Goal: Download file/media

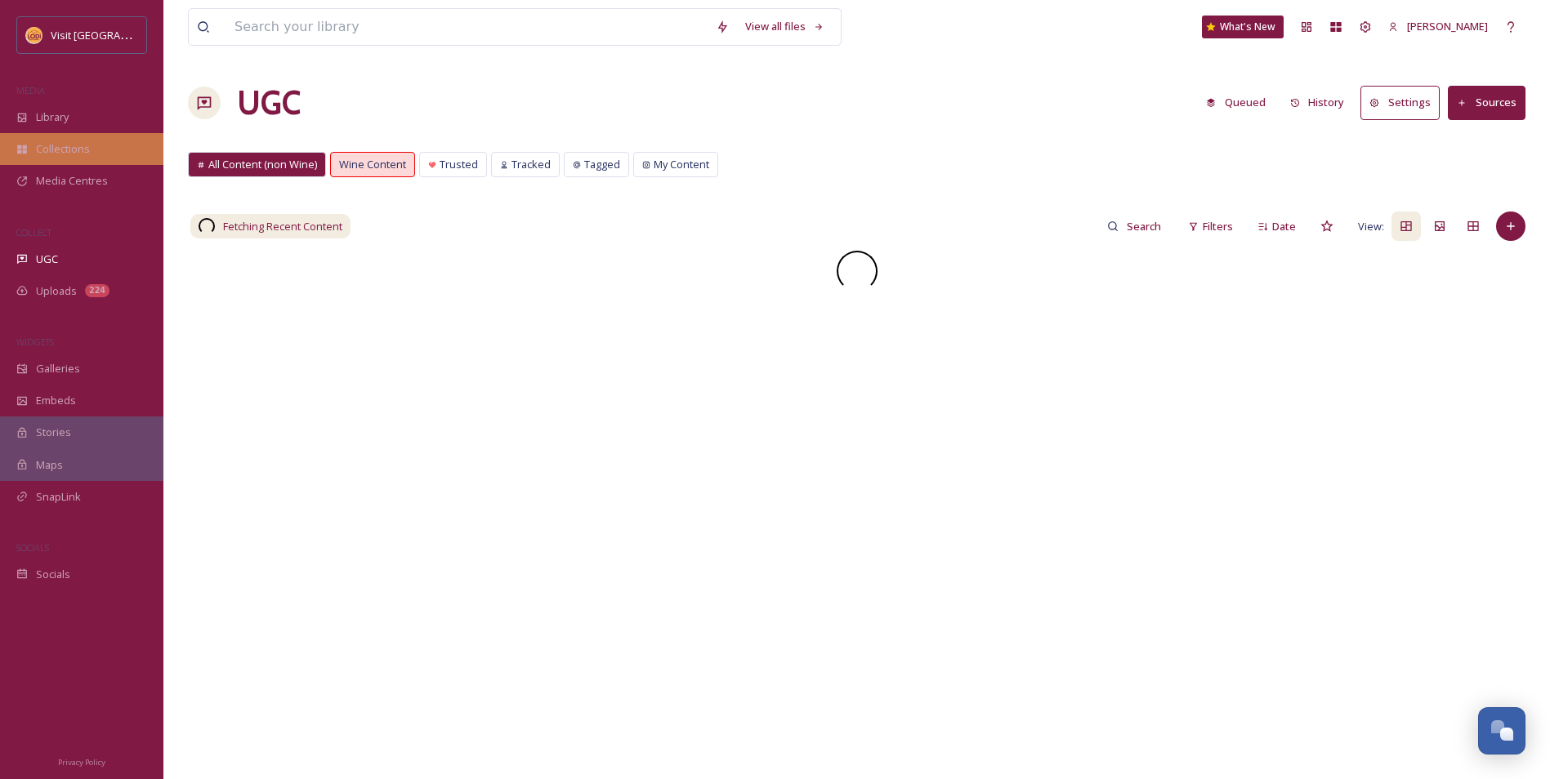
click at [106, 155] on div "Collections" at bounding box center [81, 149] width 163 height 32
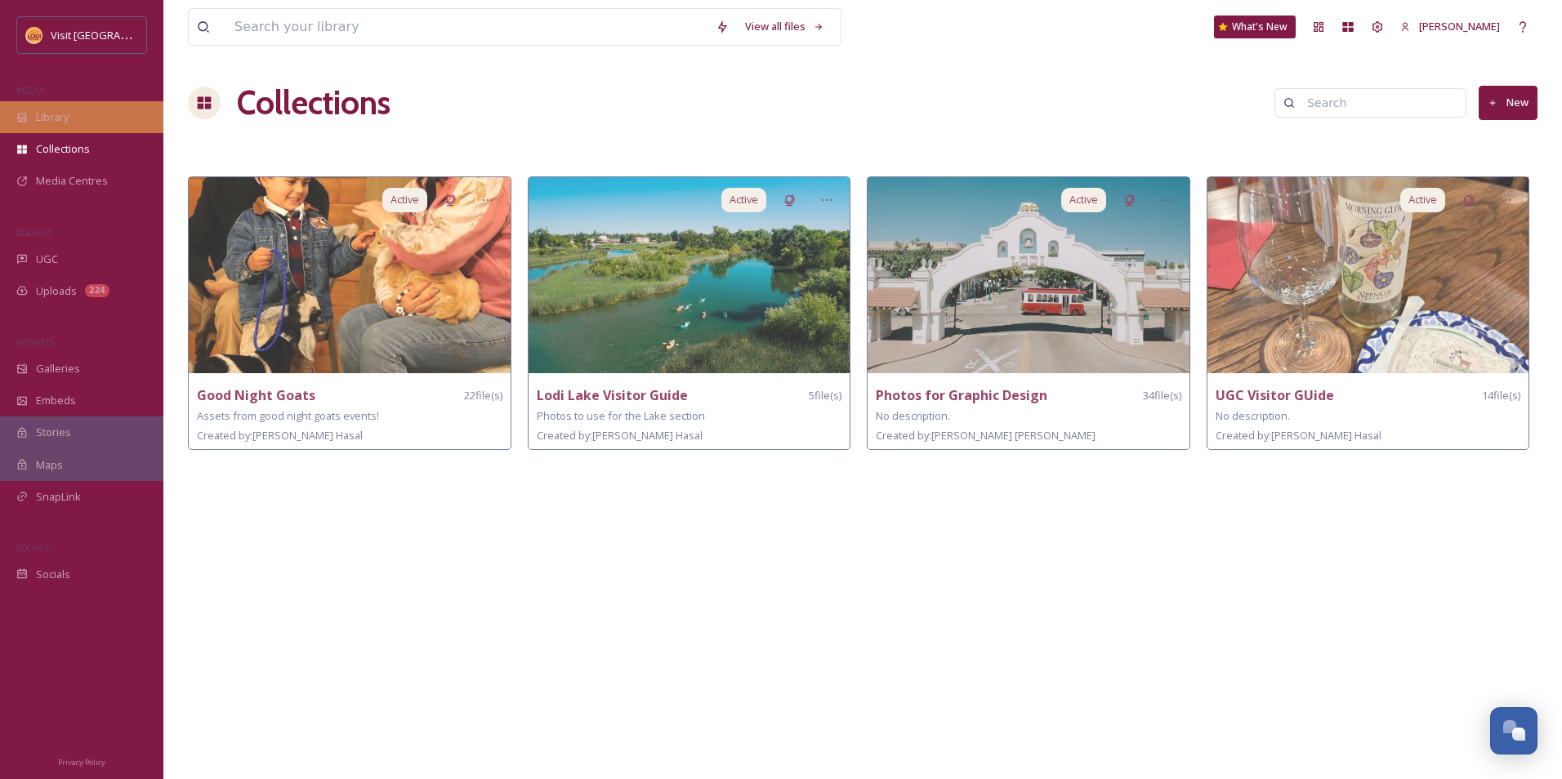
click at [78, 124] on div "Library" at bounding box center [81, 117] width 163 height 32
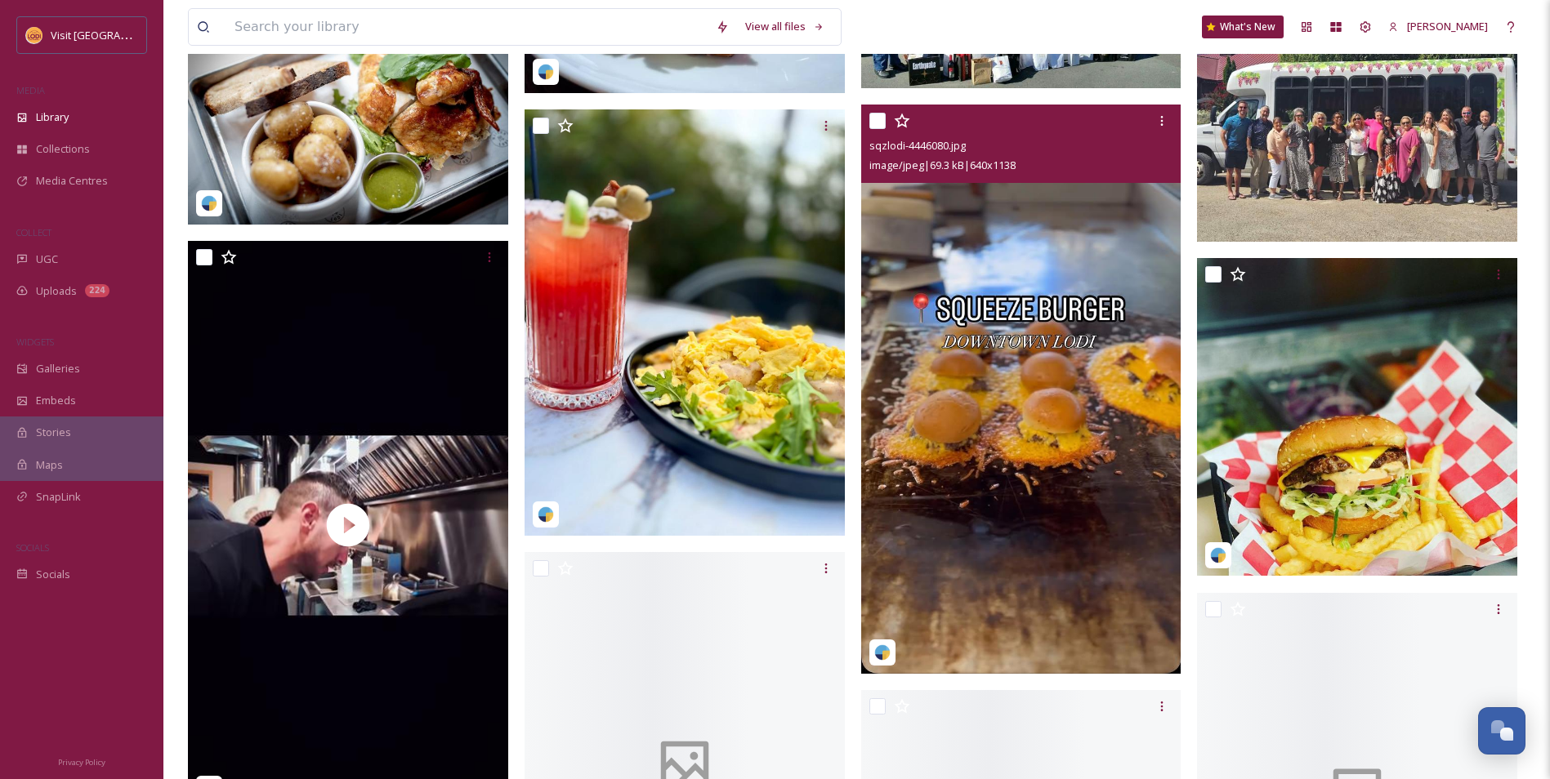
scroll to position [16422, 0]
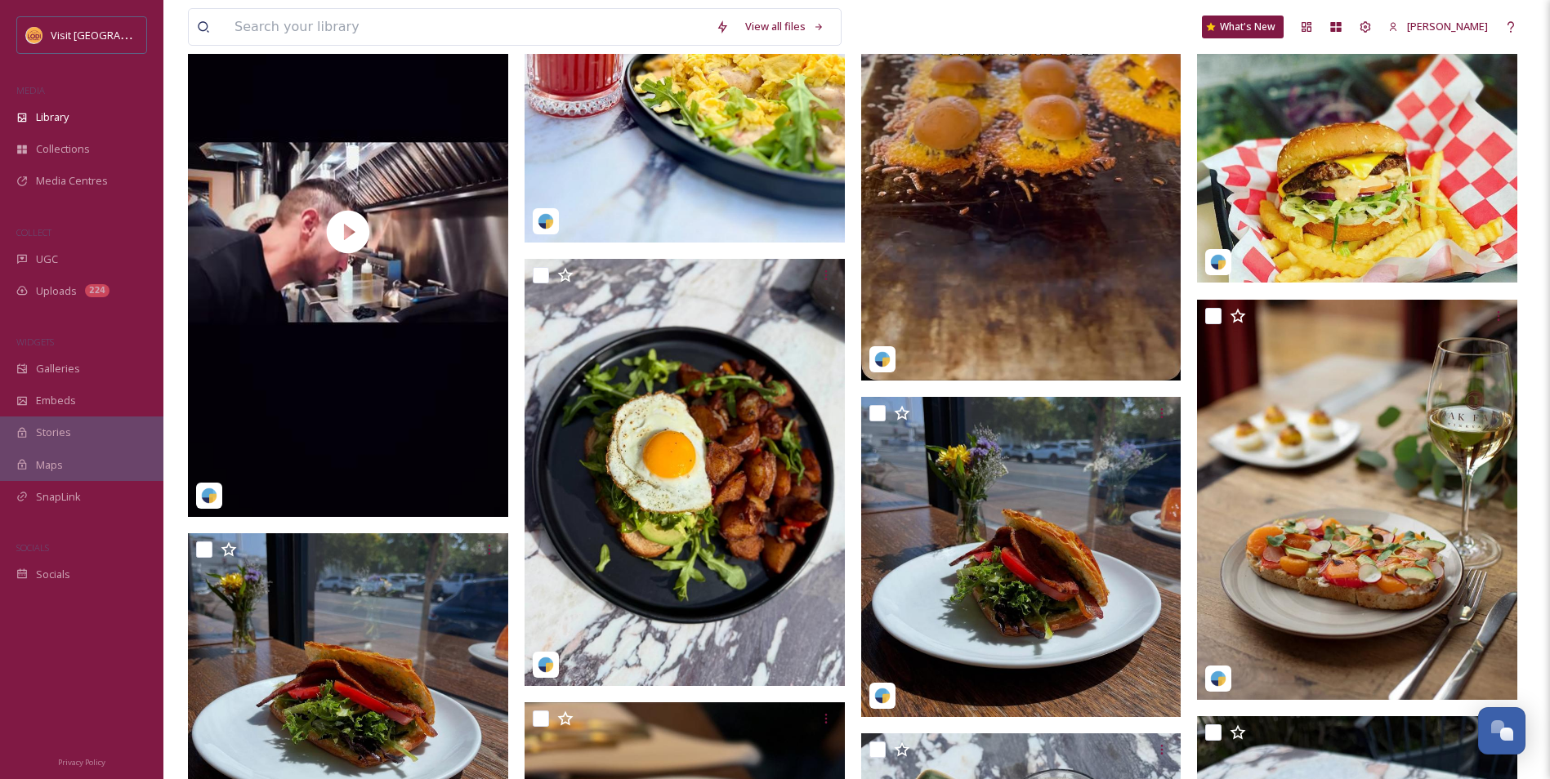
click at [71, 81] on div "MEDIA" at bounding box center [81, 90] width 163 height 21
click at [74, 121] on div "Library" at bounding box center [81, 117] width 163 height 32
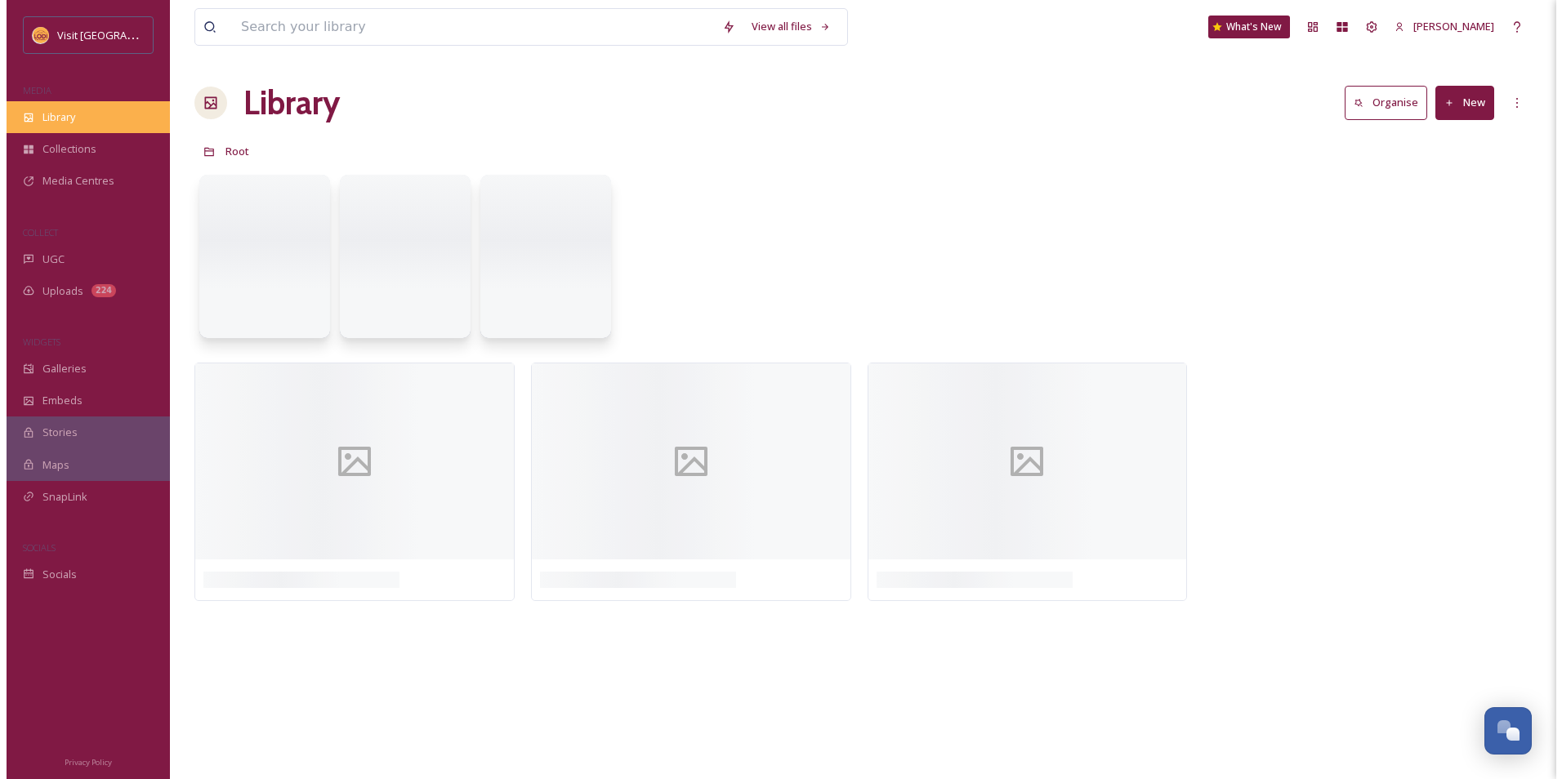
scroll to position [0, 0]
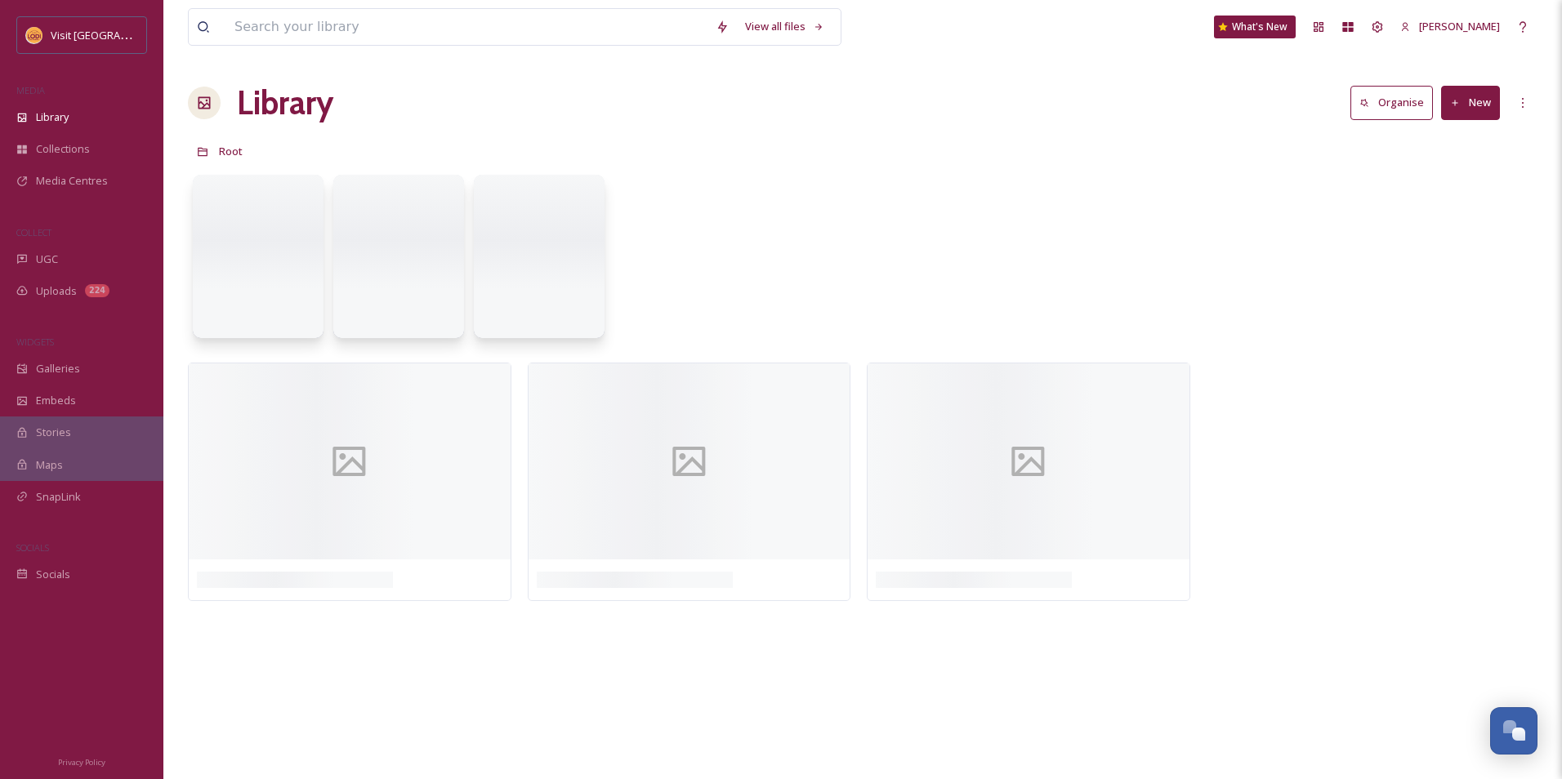
click at [1469, 100] on button "New" at bounding box center [1470, 102] width 59 height 33
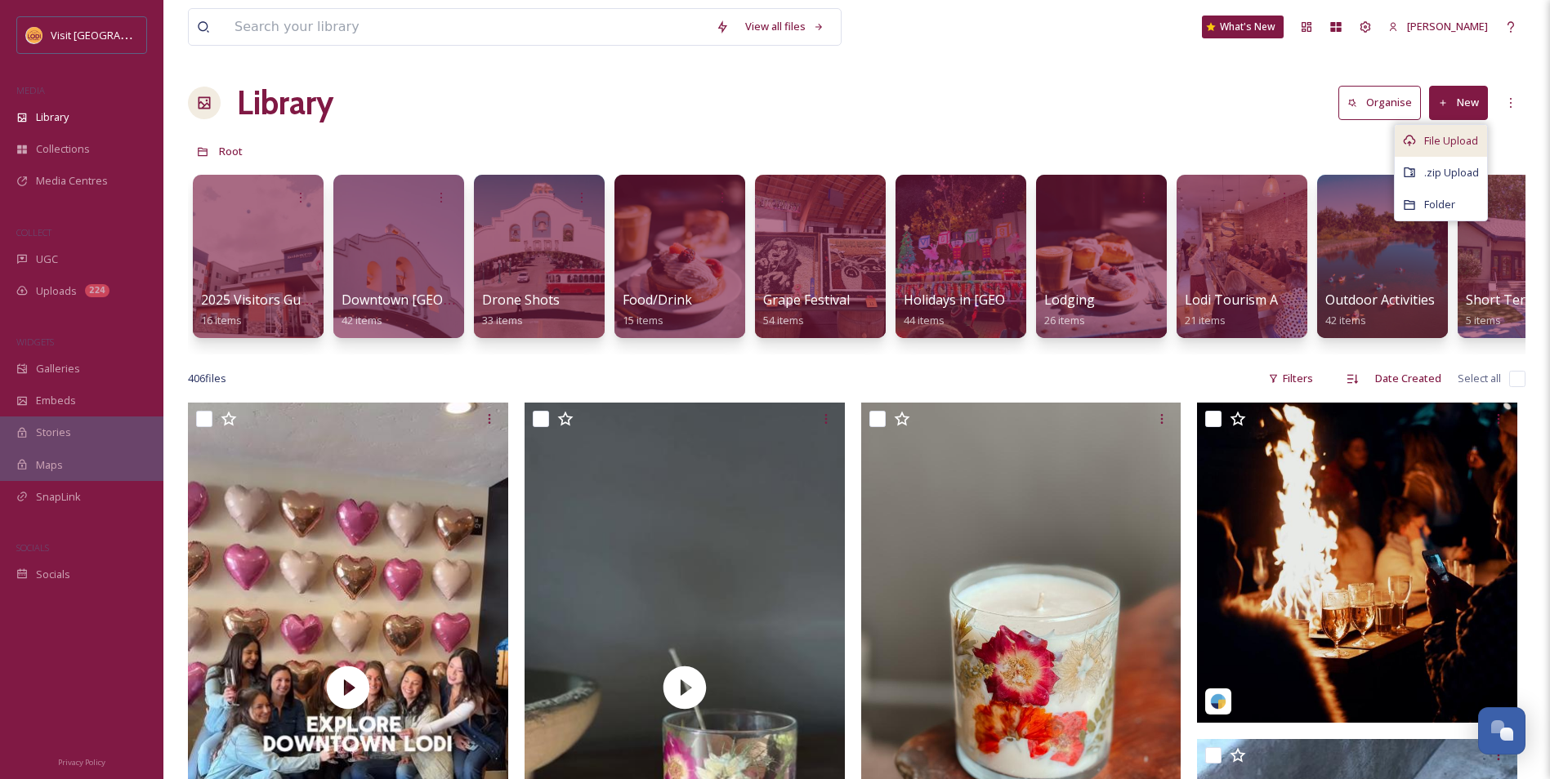
click at [1431, 141] on span "File Upload" at bounding box center [1451, 141] width 54 height 16
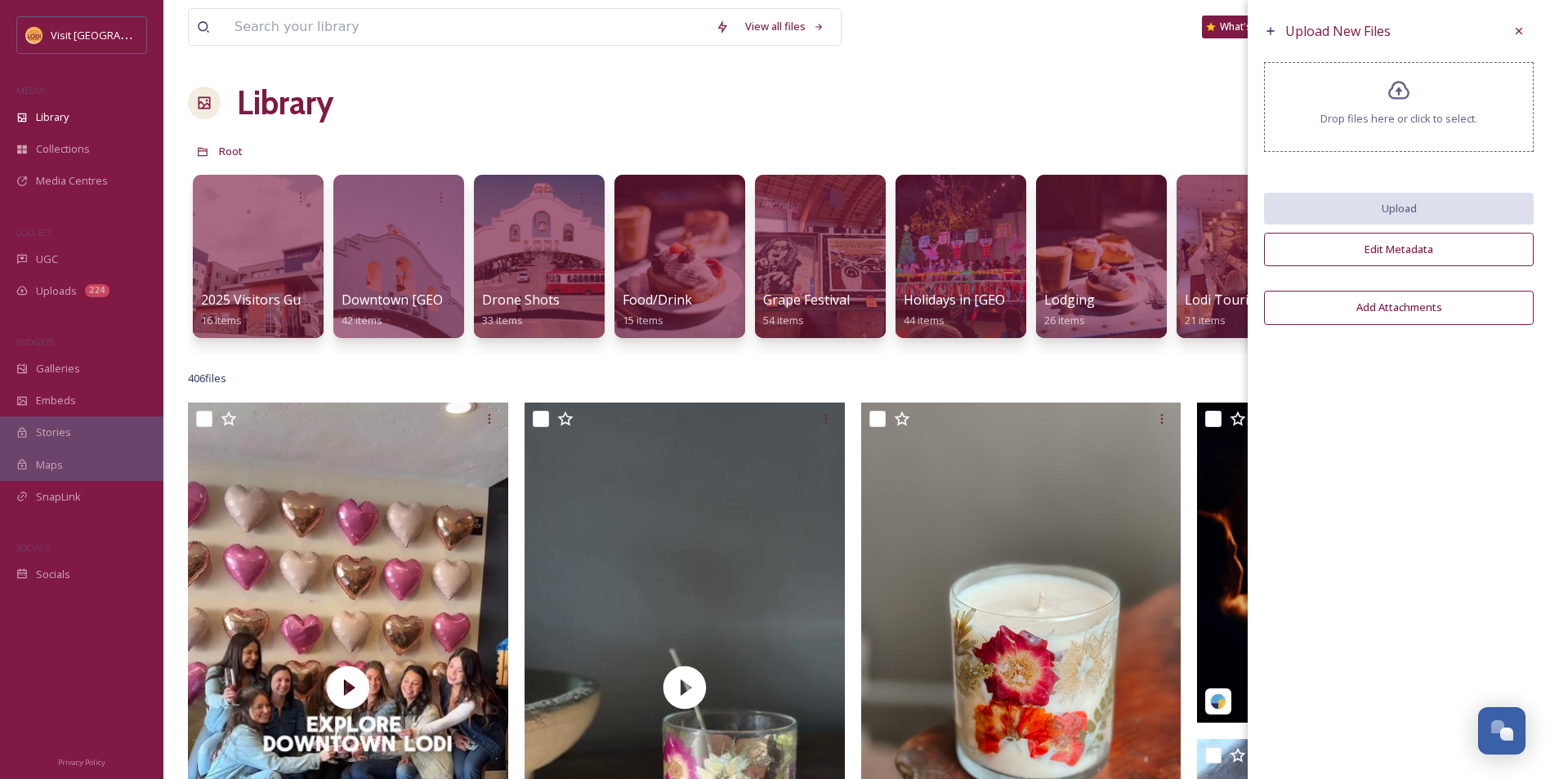
click at [1399, 108] on div at bounding box center [1399, 107] width 1 height 8
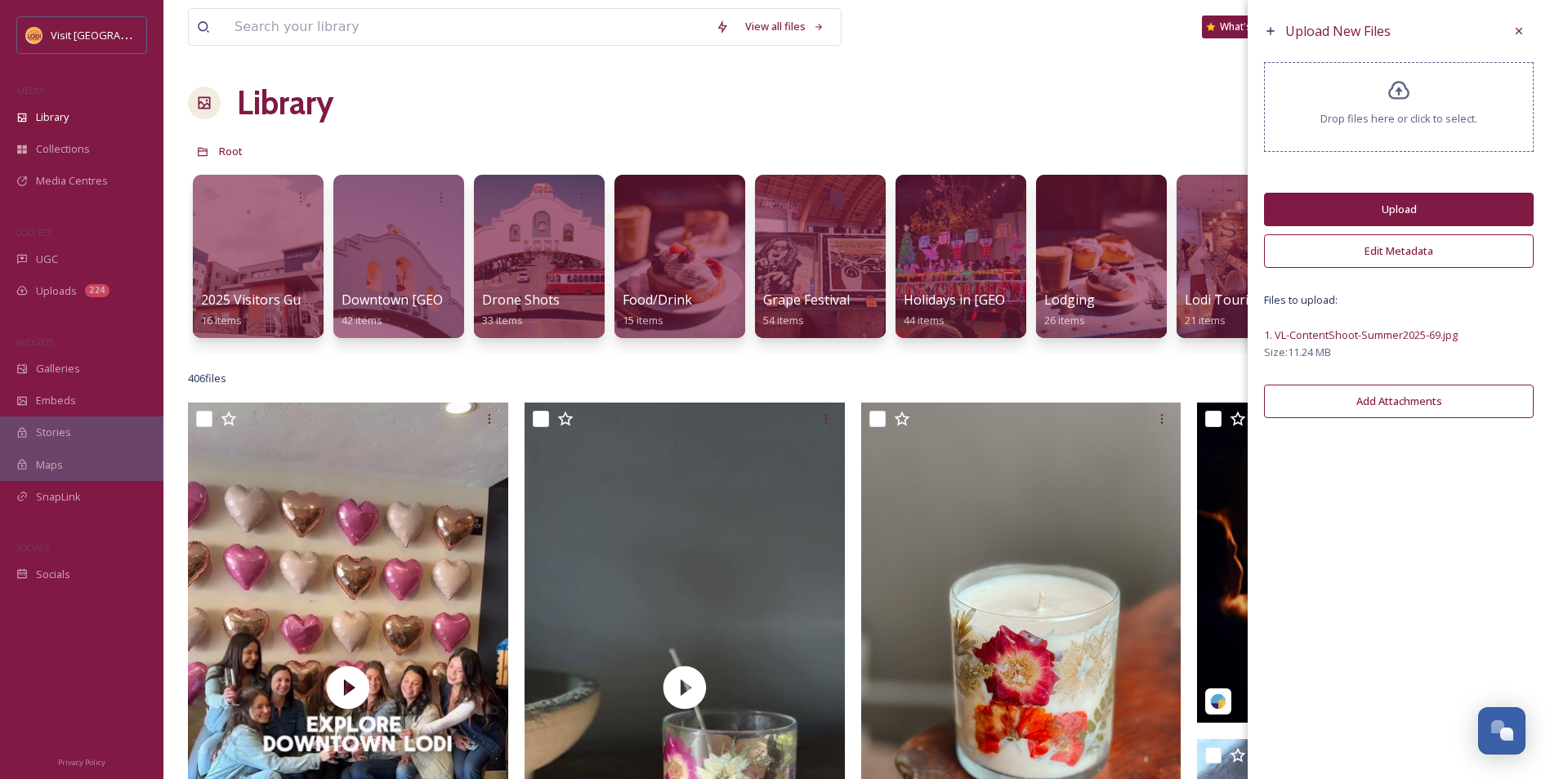
click at [1379, 212] on button "Upload" at bounding box center [1399, 209] width 270 height 33
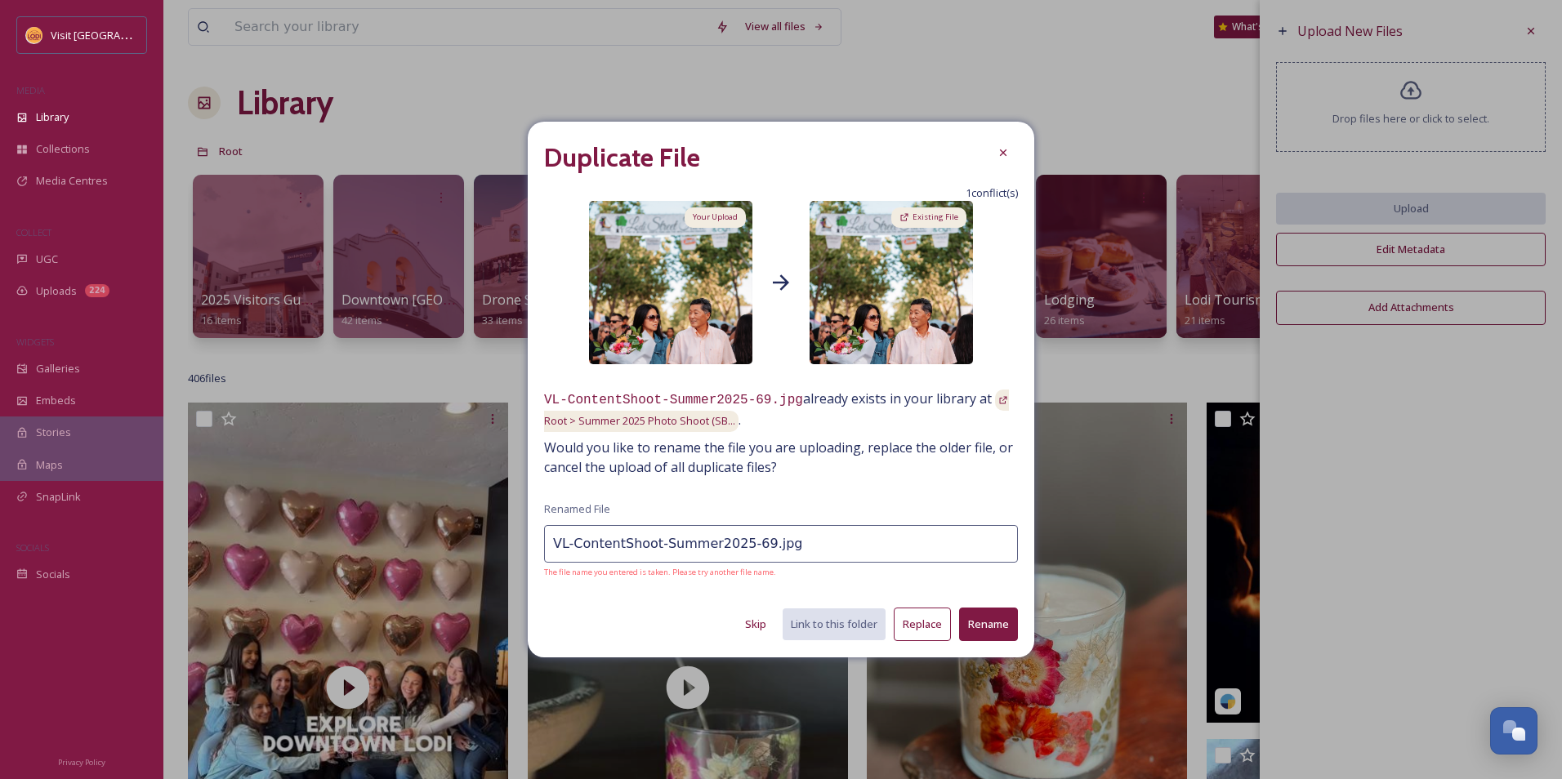
click at [922, 627] on button "Replace" at bounding box center [922, 624] width 57 height 33
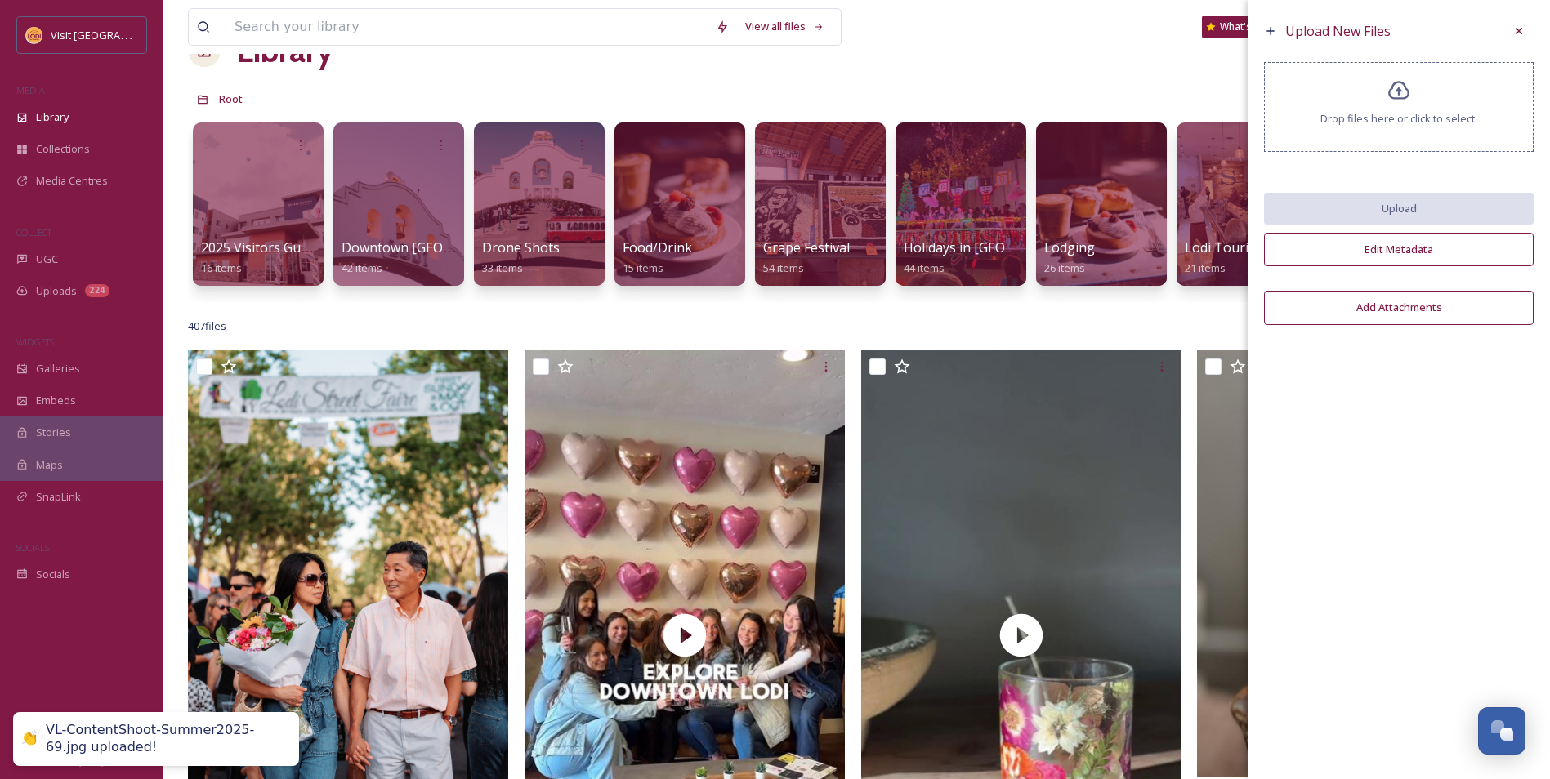
scroll to position [82, 0]
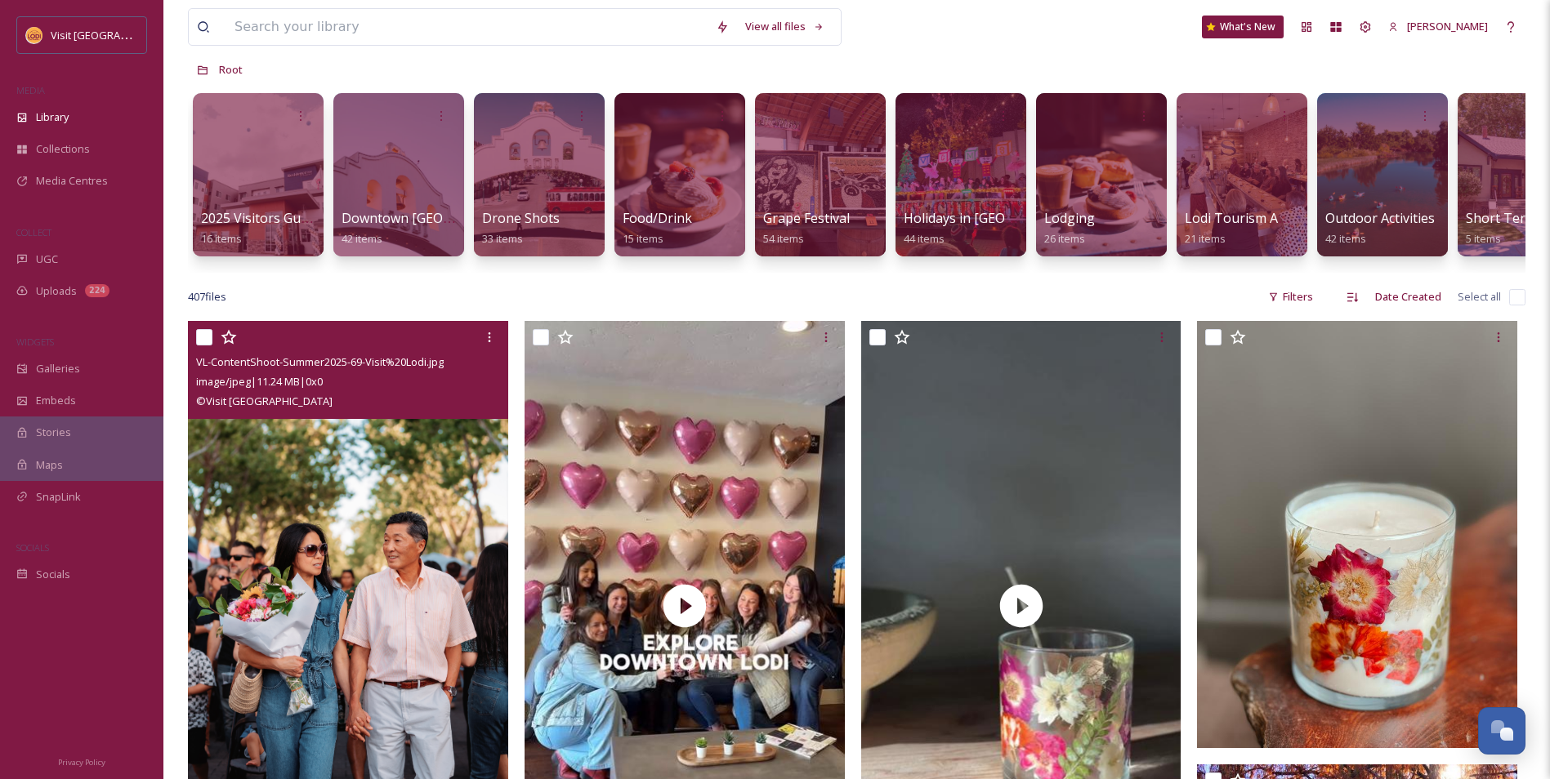
click at [333, 470] on img at bounding box center [348, 561] width 320 height 480
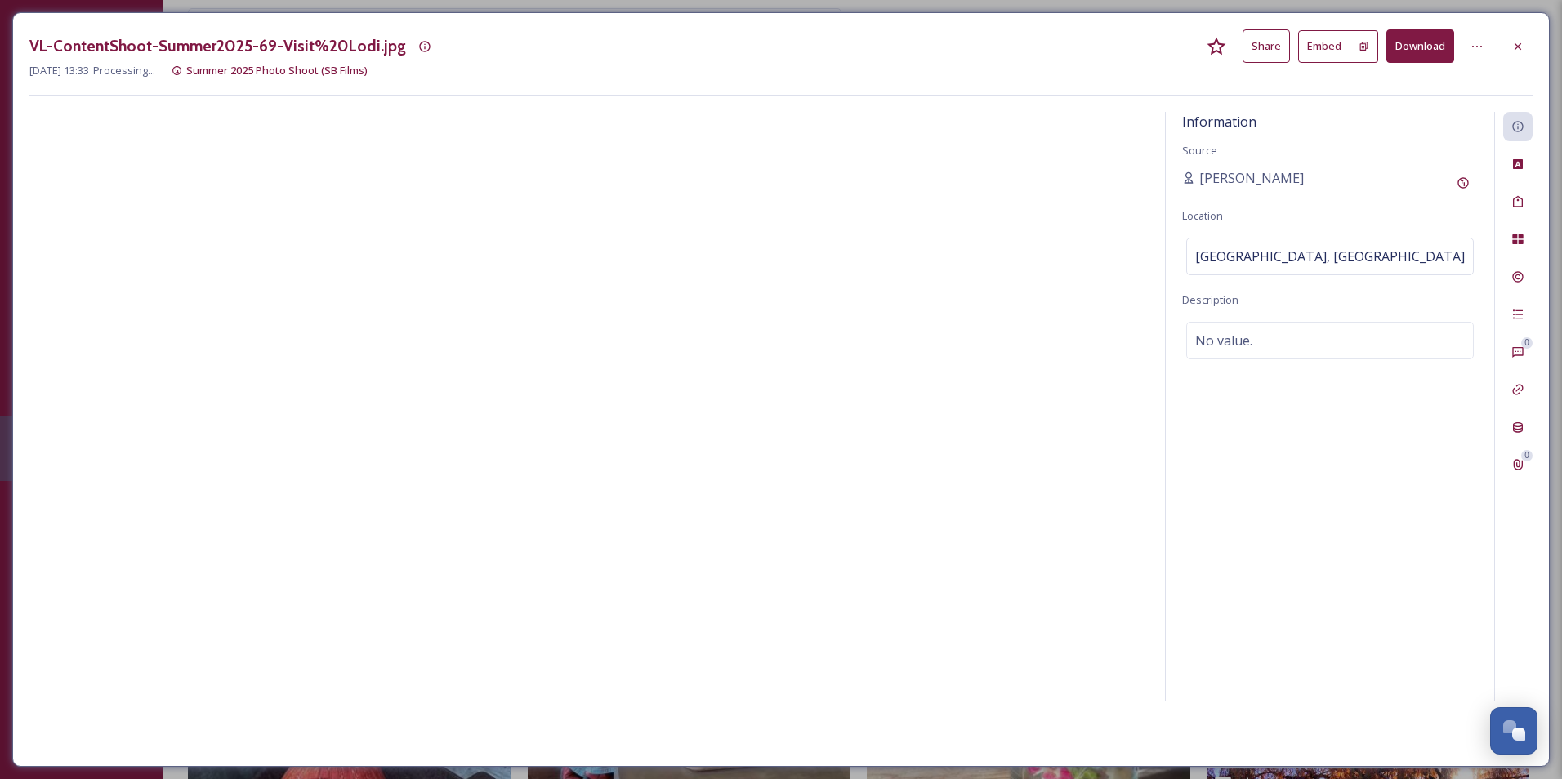
click at [1423, 47] on button "Download" at bounding box center [1420, 45] width 68 height 33
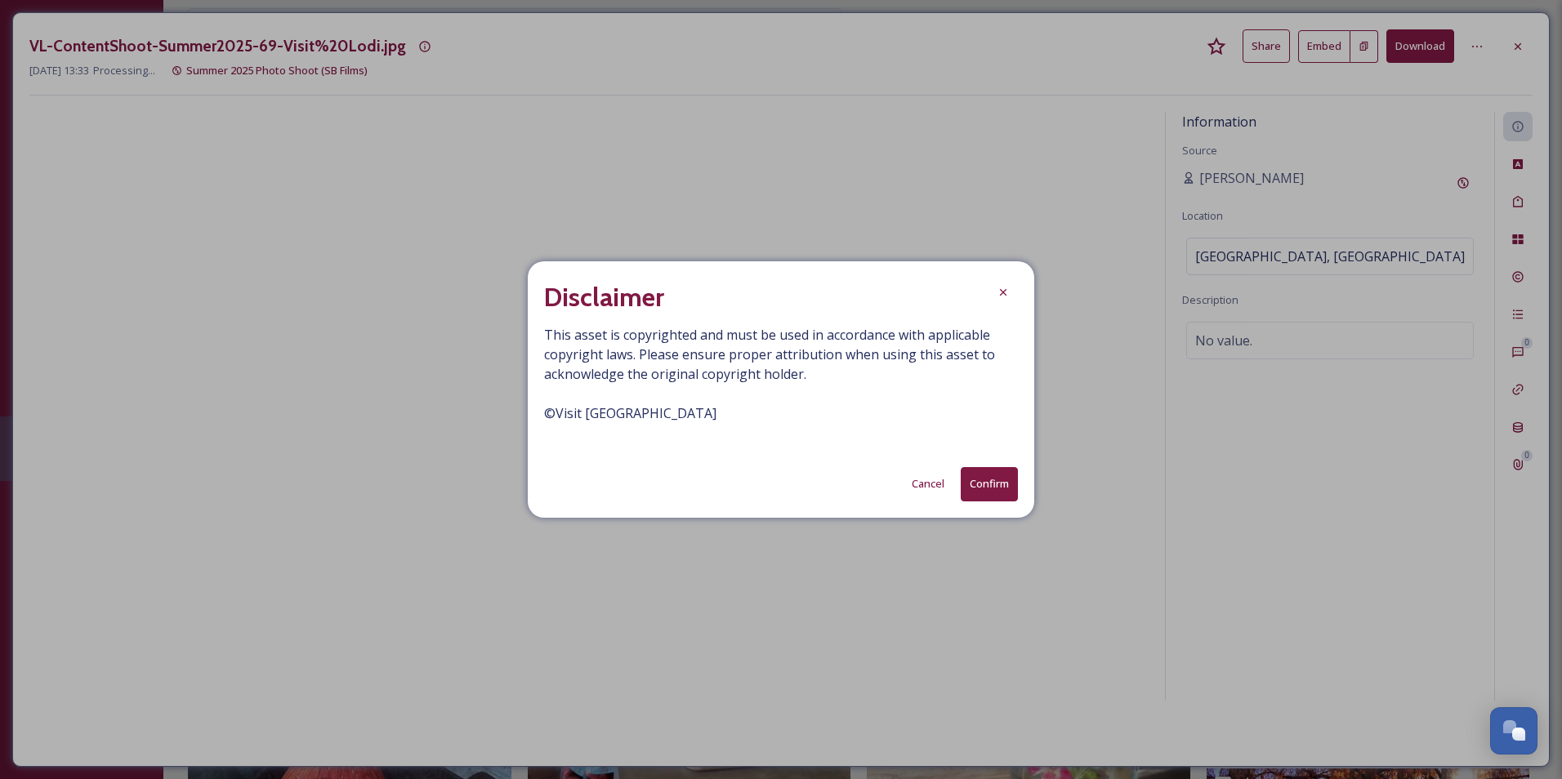
click at [1004, 489] on button "Confirm" at bounding box center [989, 483] width 57 height 33
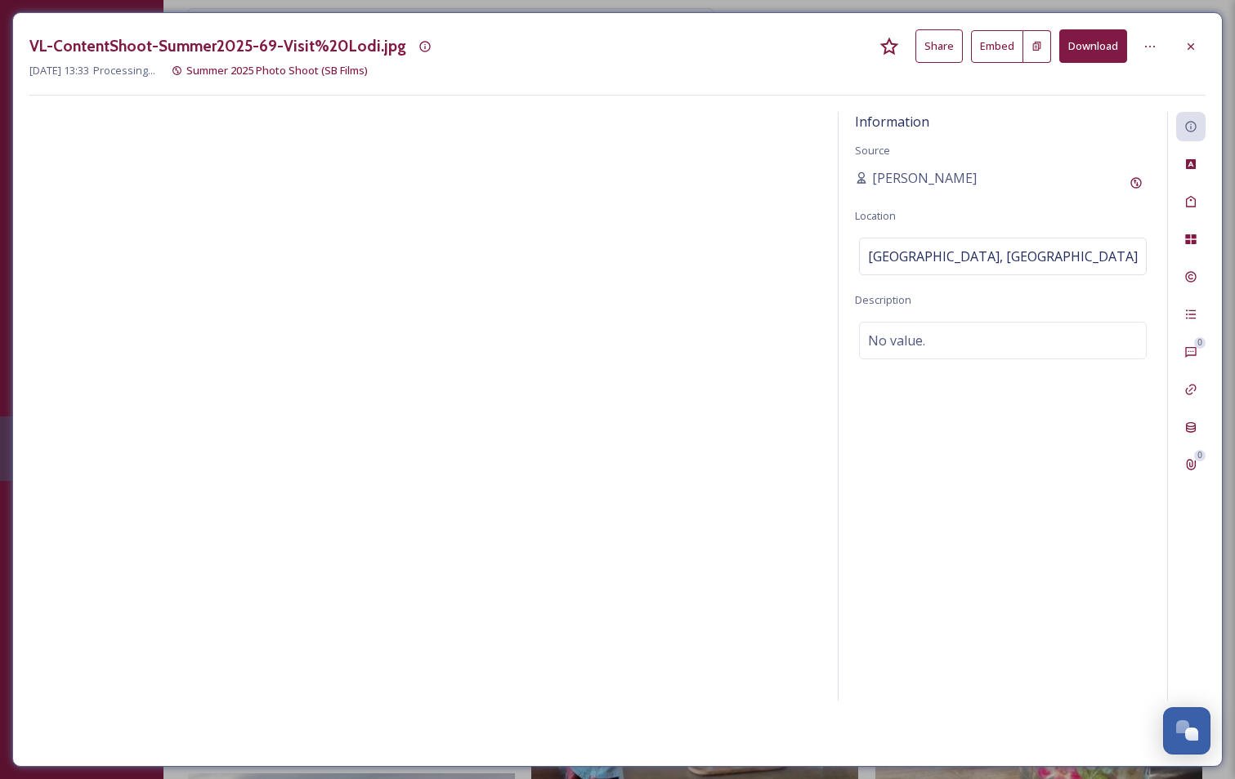
click at [1097, 55] on button "Download" at bounding box center [1093, 45] width 68 height 33
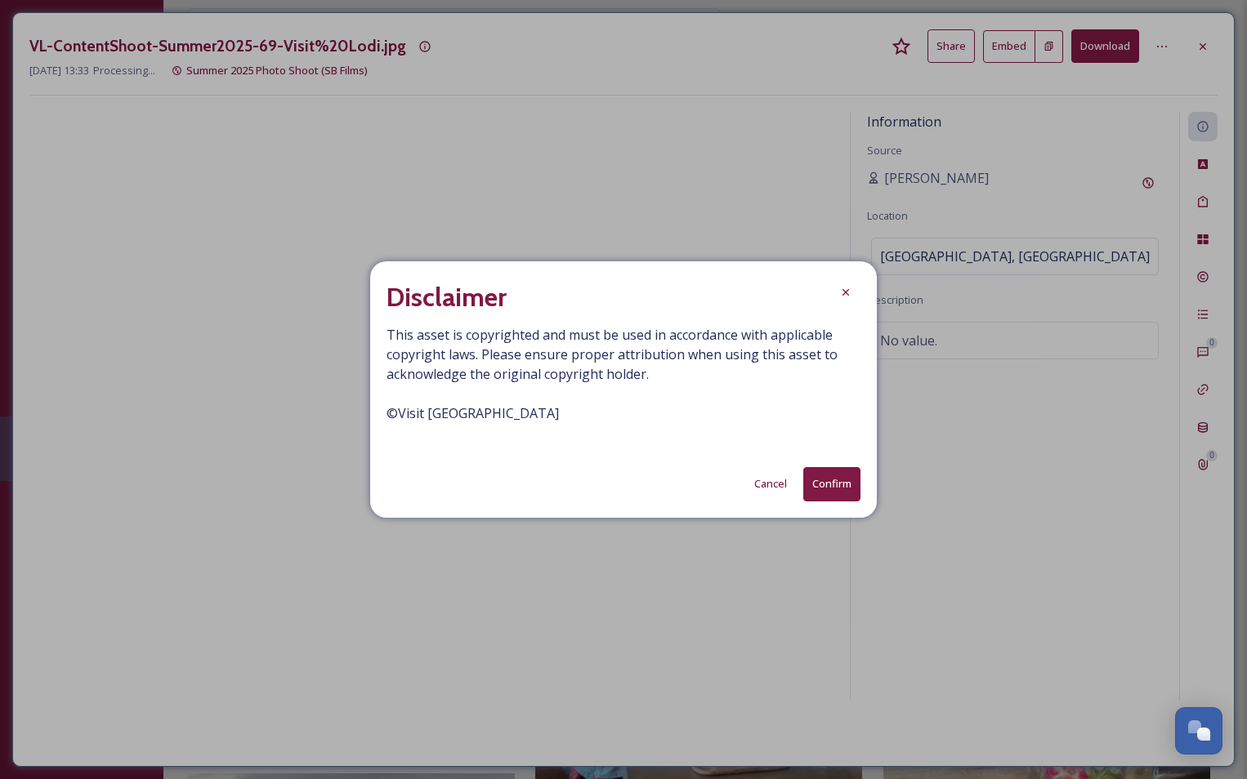
click at [753, 491] on button "Cancel" at bounding box center [770, 484] width 49 height 32
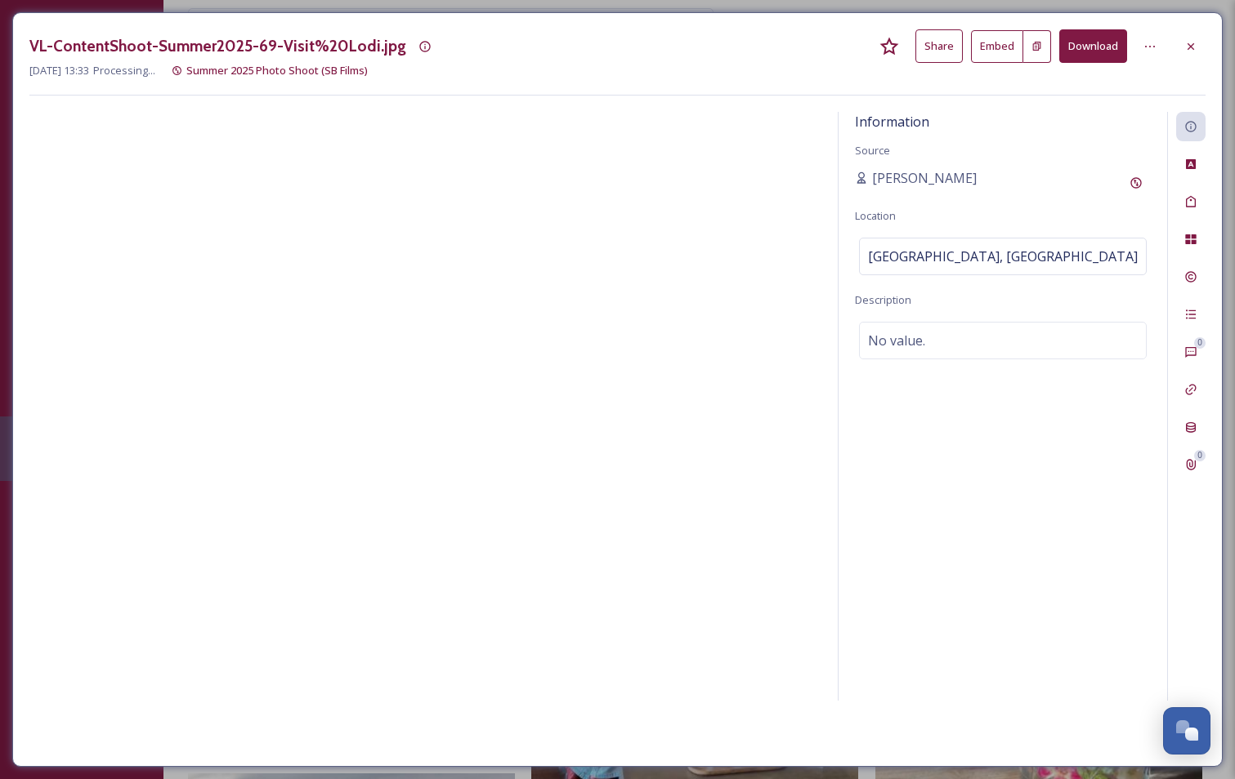
click at [1038, 47] on icon at bounding box center [1036, 46] width 11 height 11
click at [1199, 47] on div at bounding box center [1190, 46] width 29 height 29
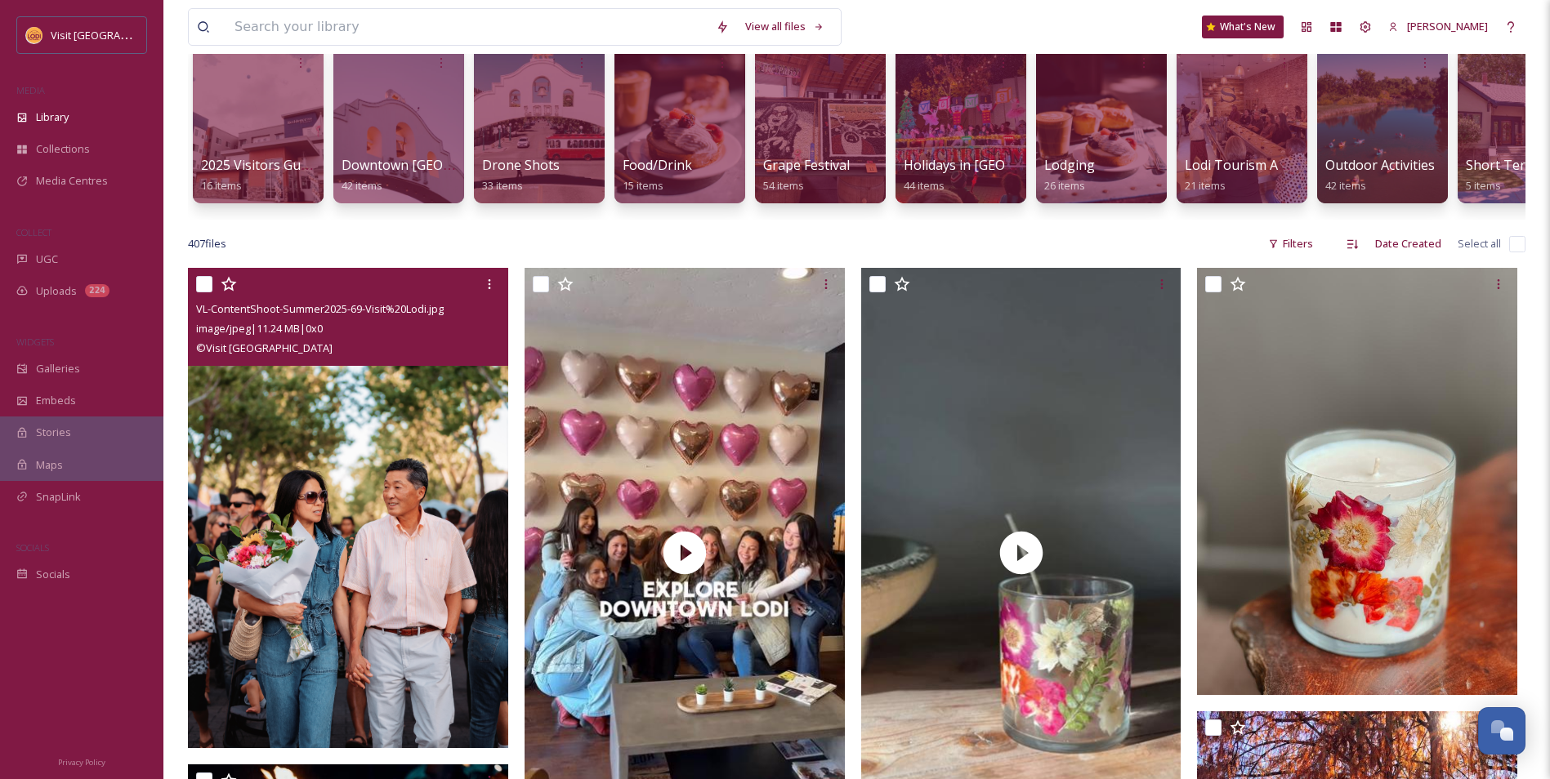
scroll to position [163, 0]
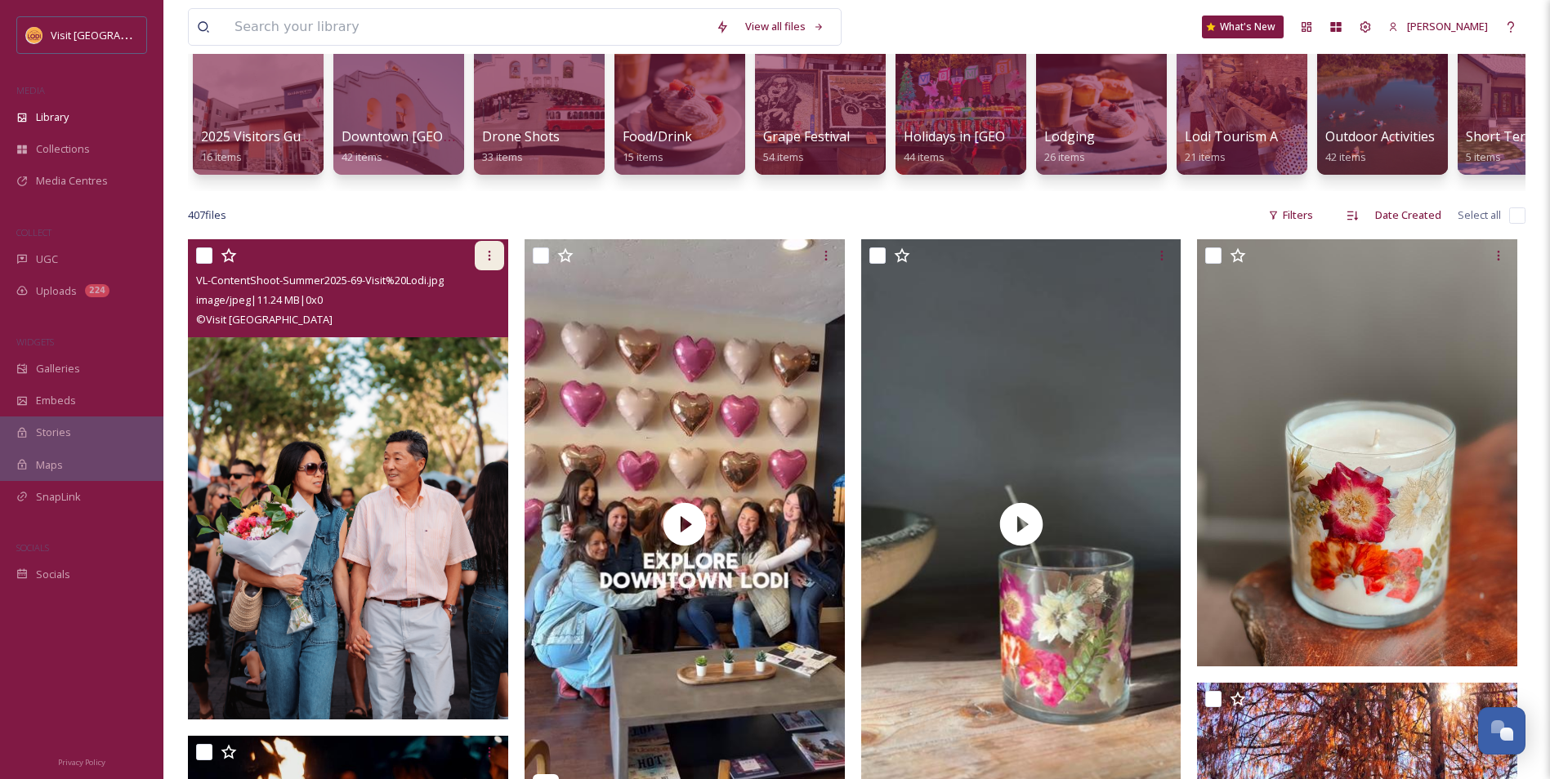
click at [491, 262] on icon at bounding box center [489, 255] width 13 height 13
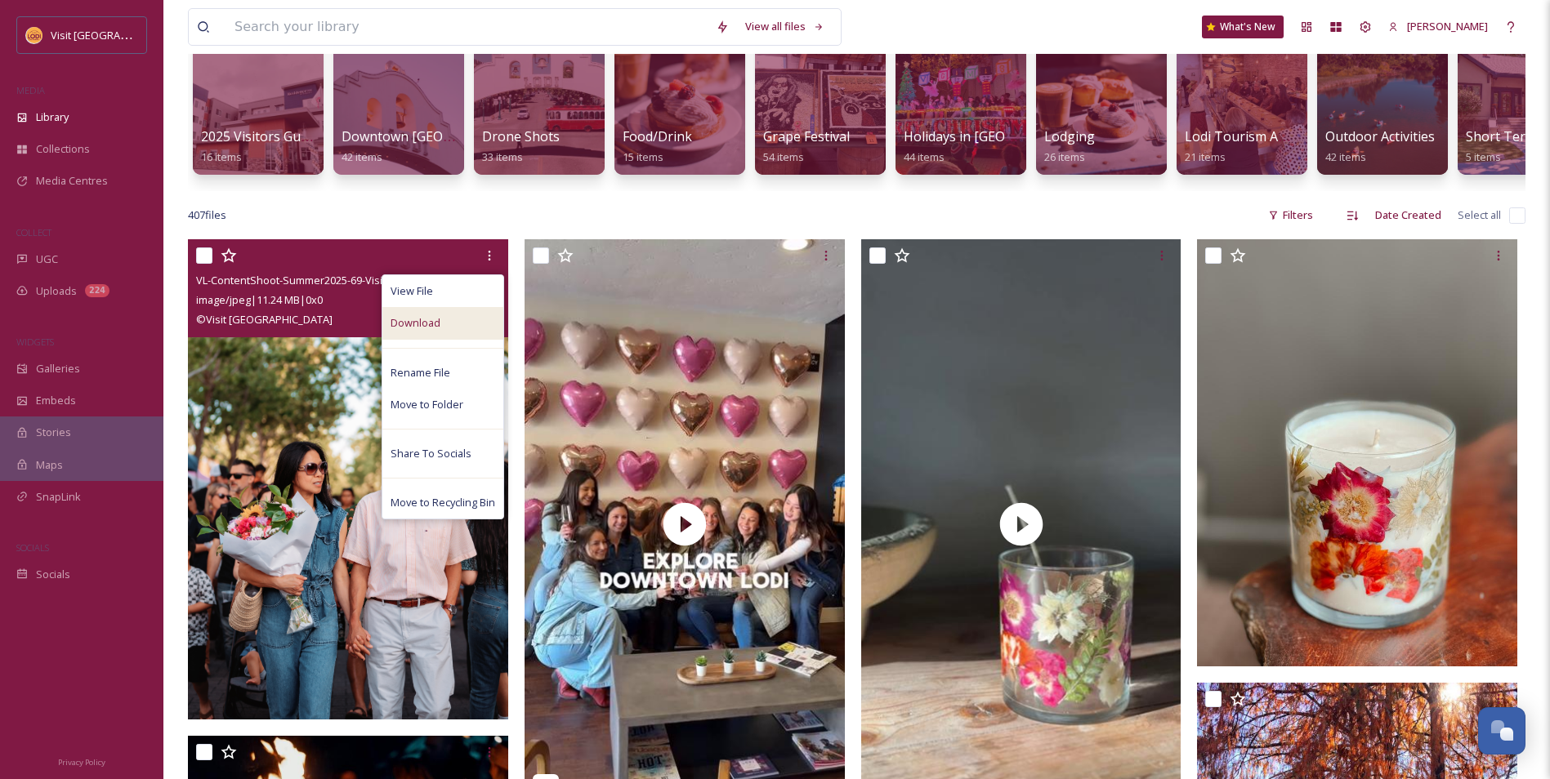
click at [446, 339] on div "Download" at bounding box center [442, 323] width 121 height 32
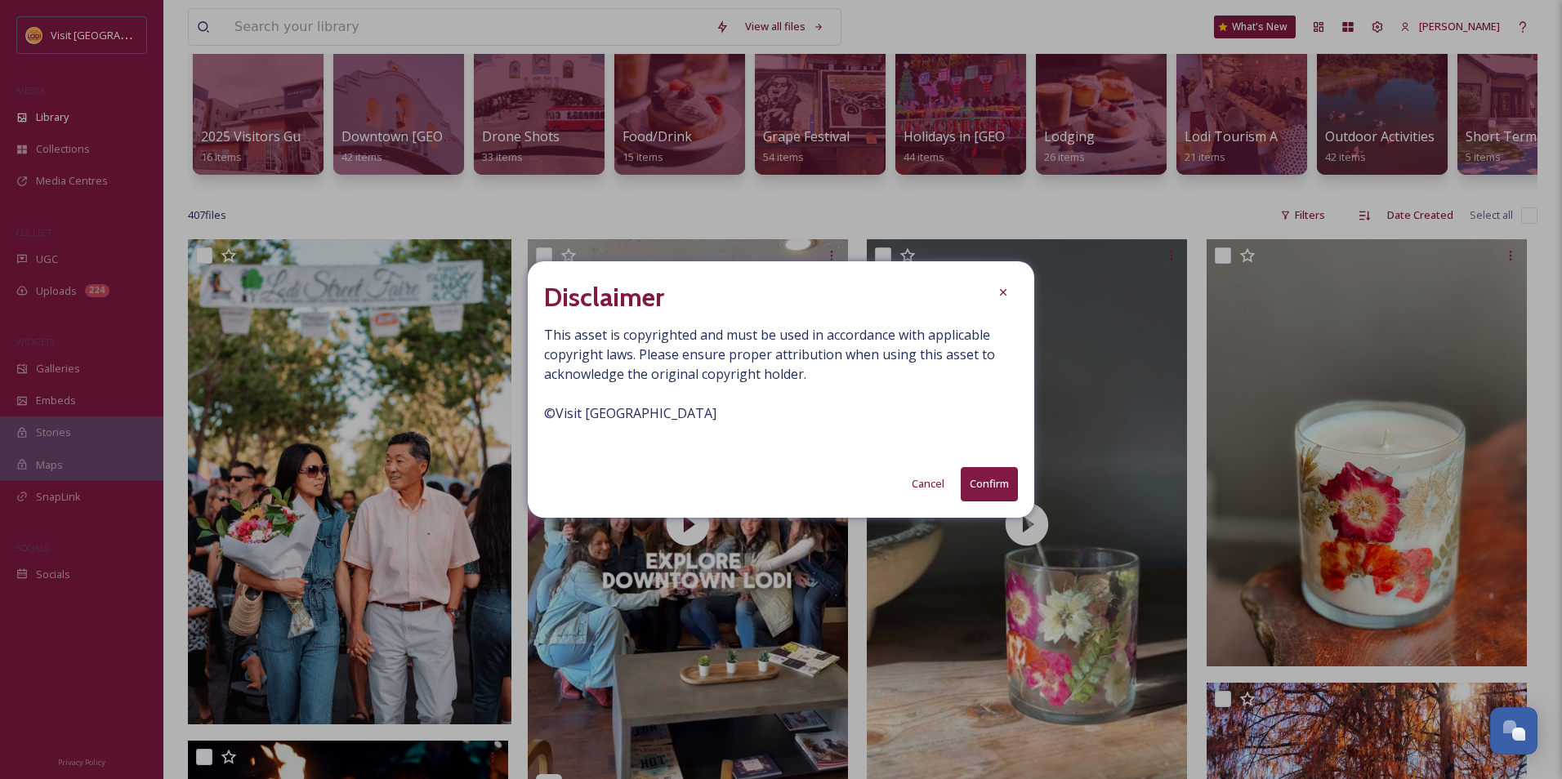
click at [913, 486] on button "Cancel" at bounding box center [928, 484] width 49 height 32
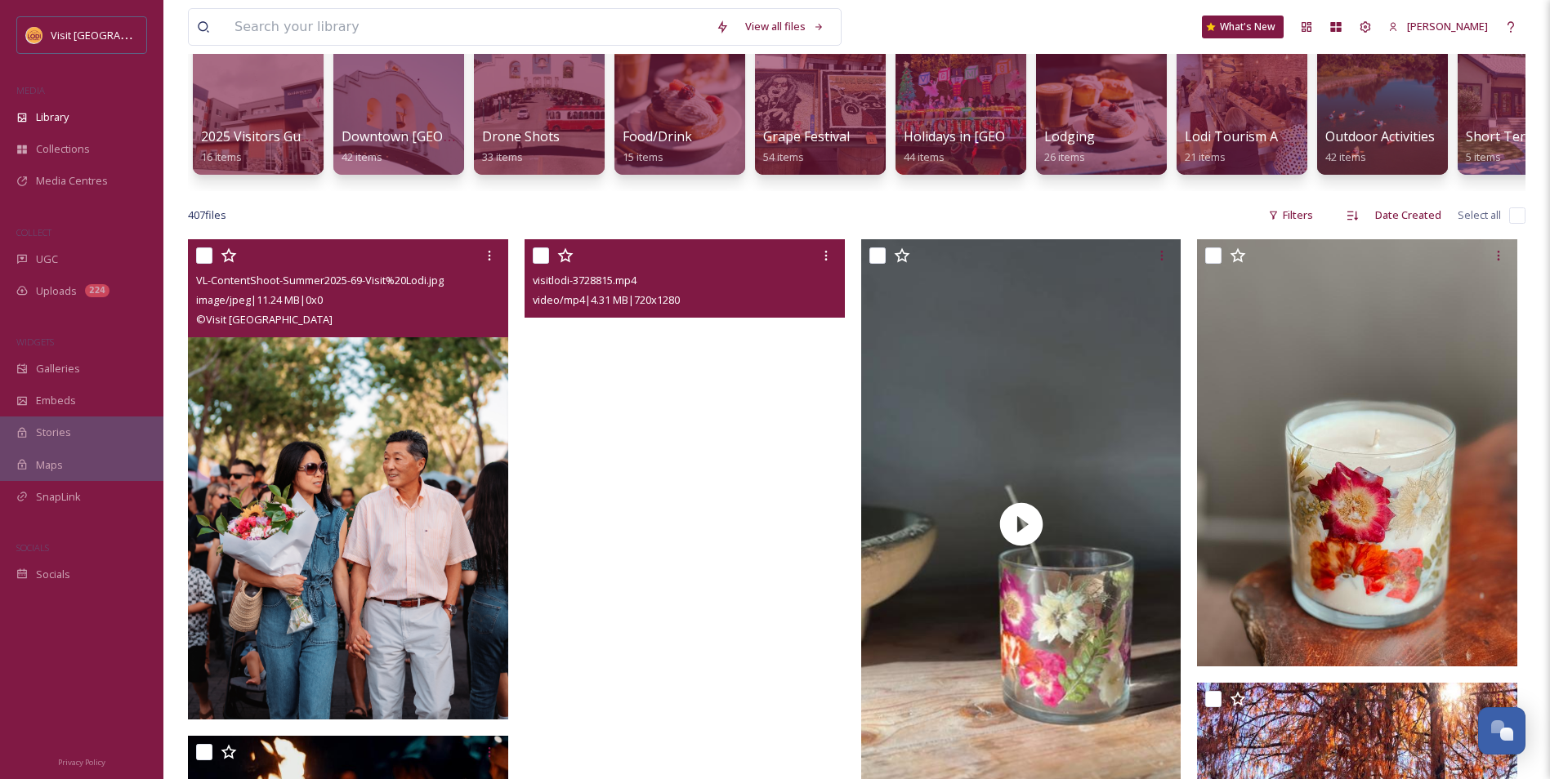
scroll to position [0, 0]
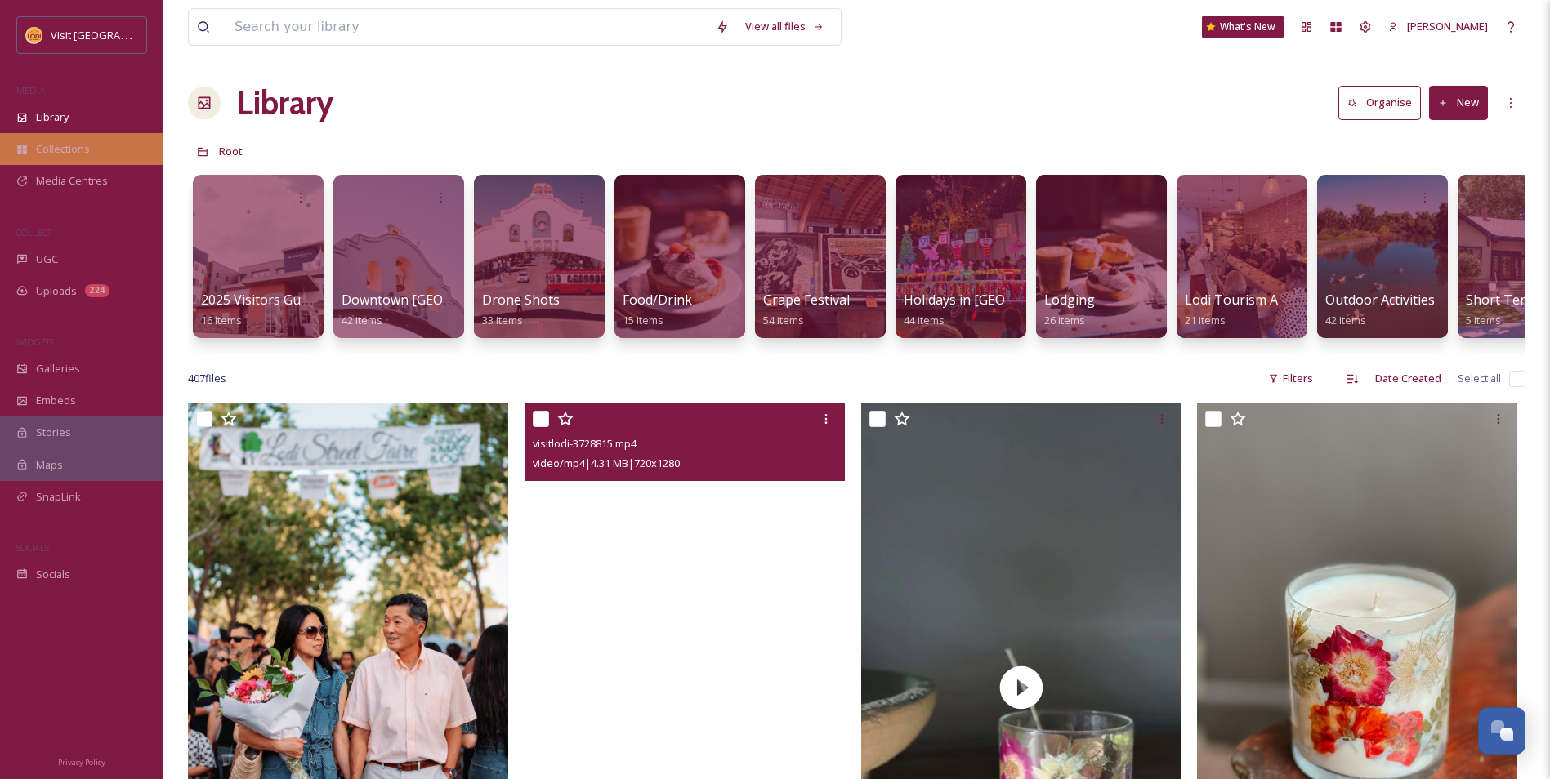
click at [87, 149] on span "Collections" at bounding box center [63, 149] width 54 height 16
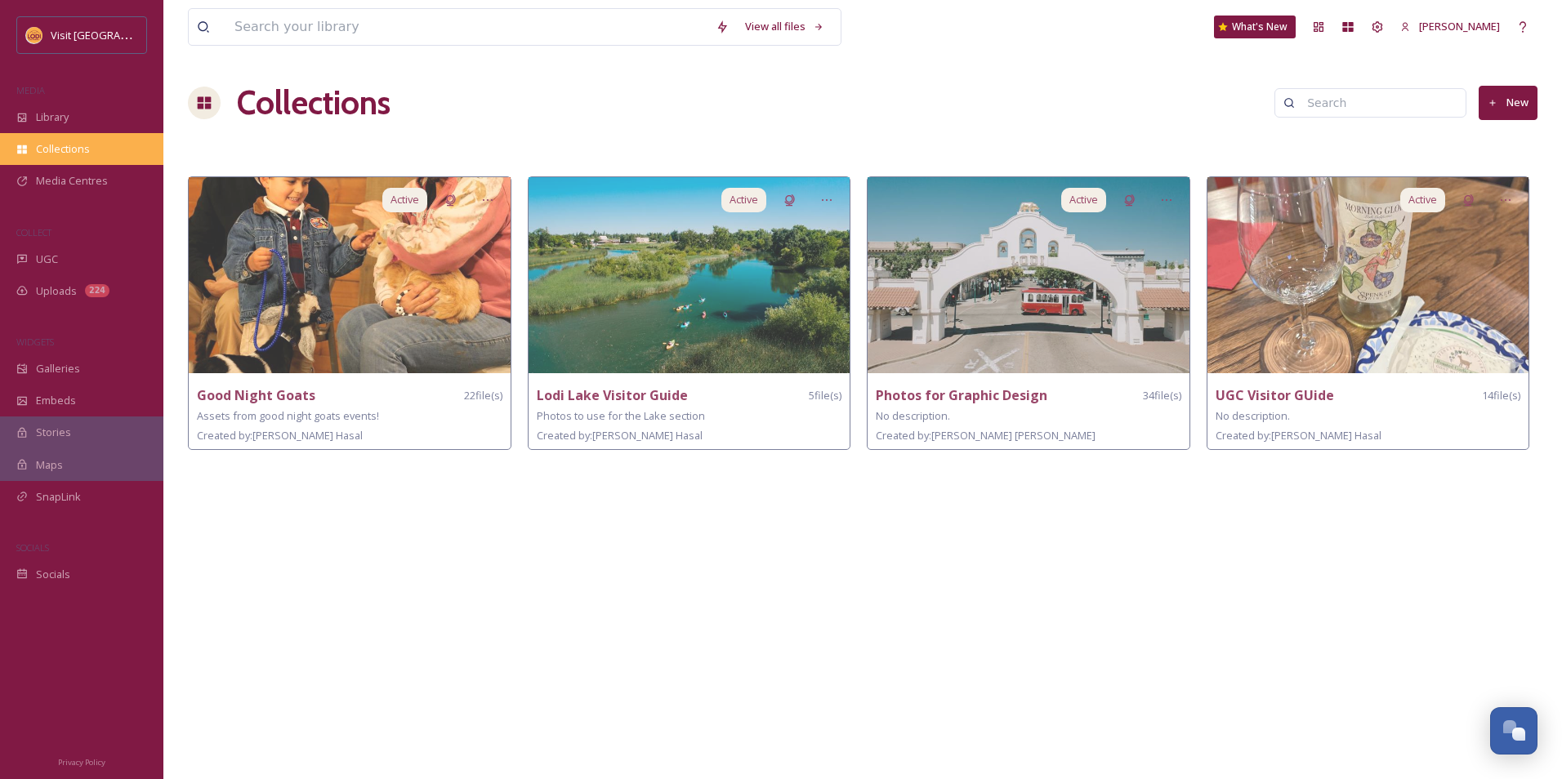
click at [96, 135] on div "Collections" at bounding box center [81, 149] width 163 height 32
click at [68, 119] on span "Library" at bounding box center [52, 117] width 33 height 16
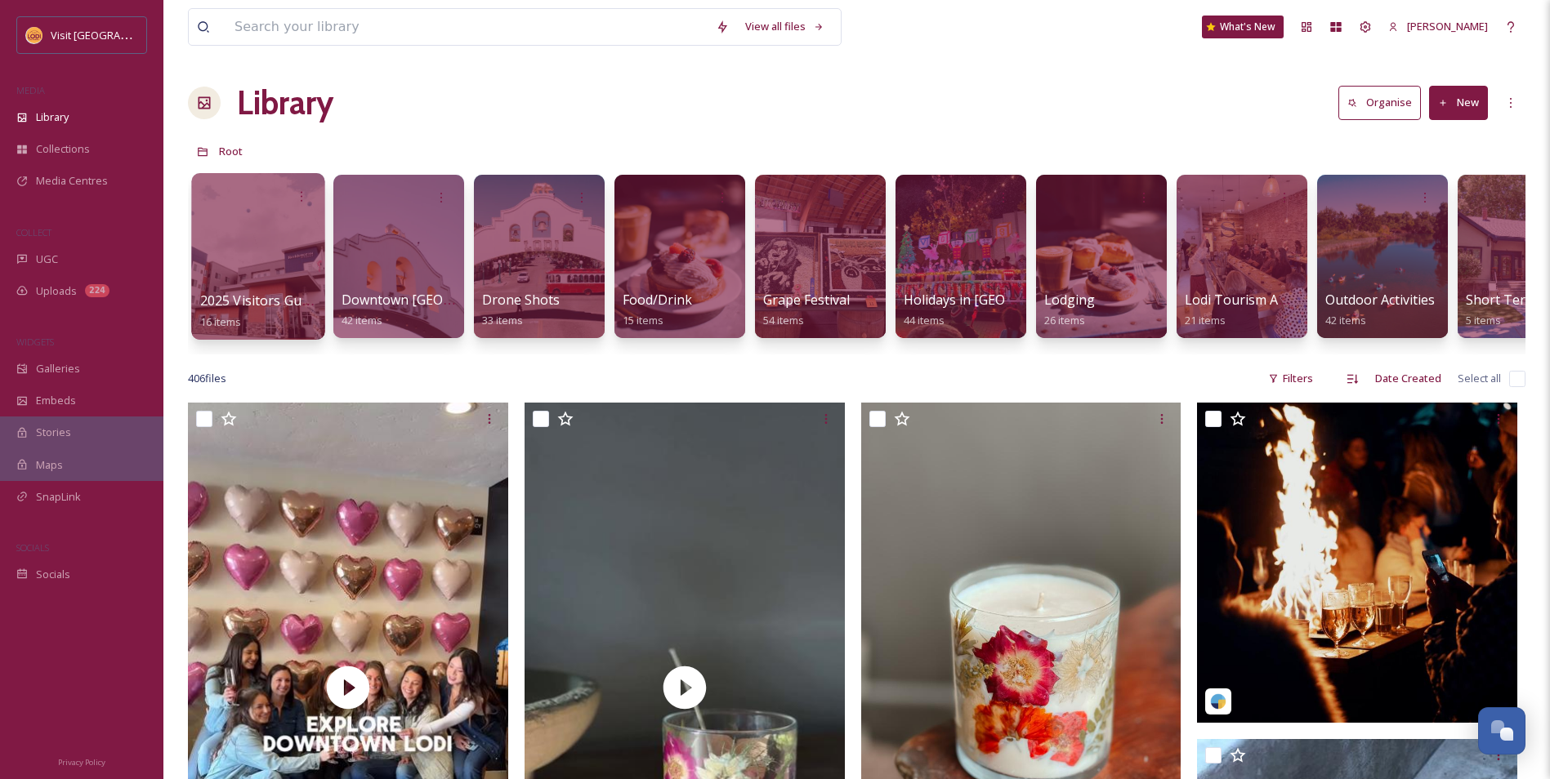
click at [266, 266] on div at bounding box center [257, 256] width 133 height 167
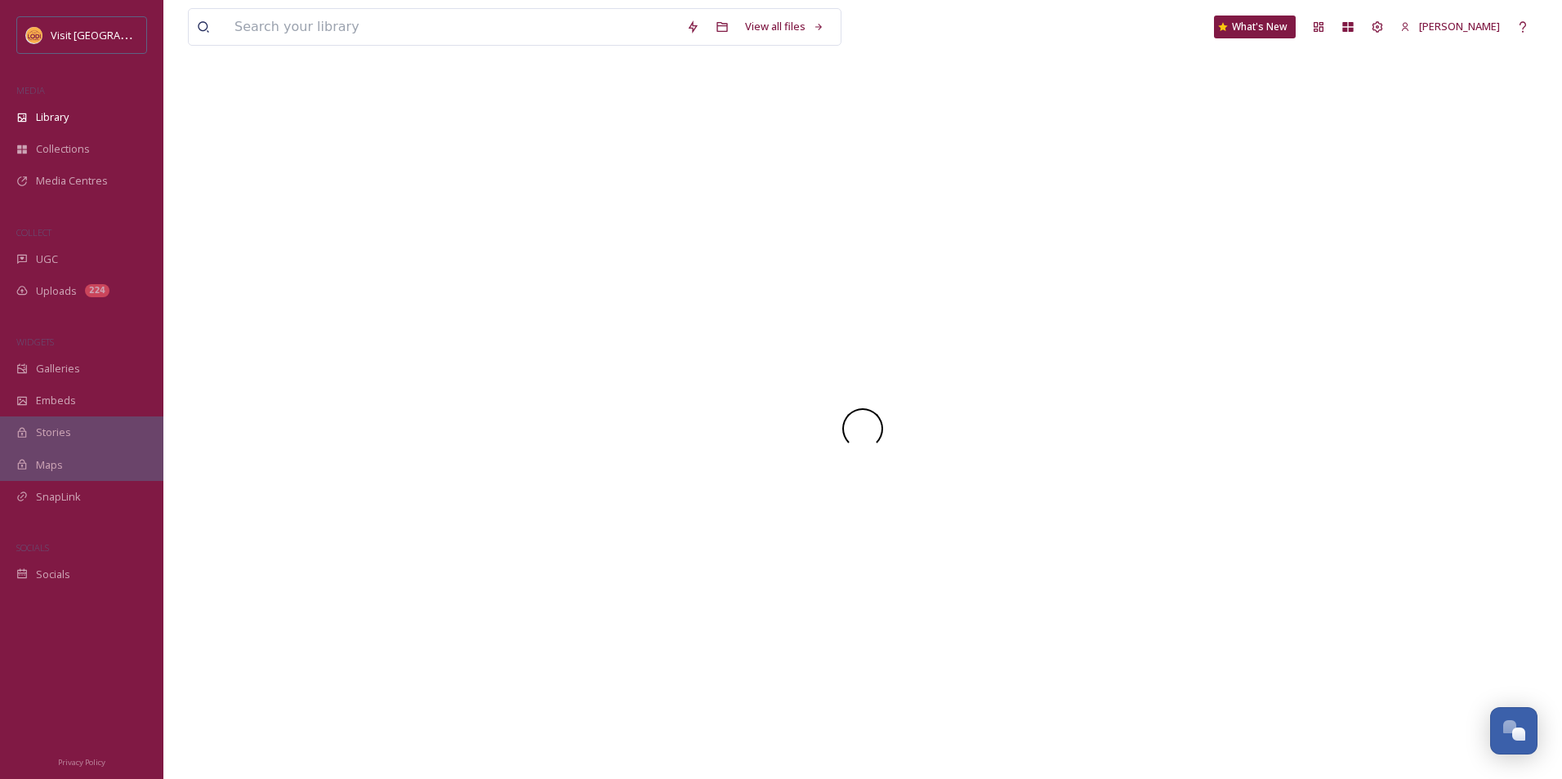
click at [266, 266] on div at bounding box center [863, 428] width 1350 height 701
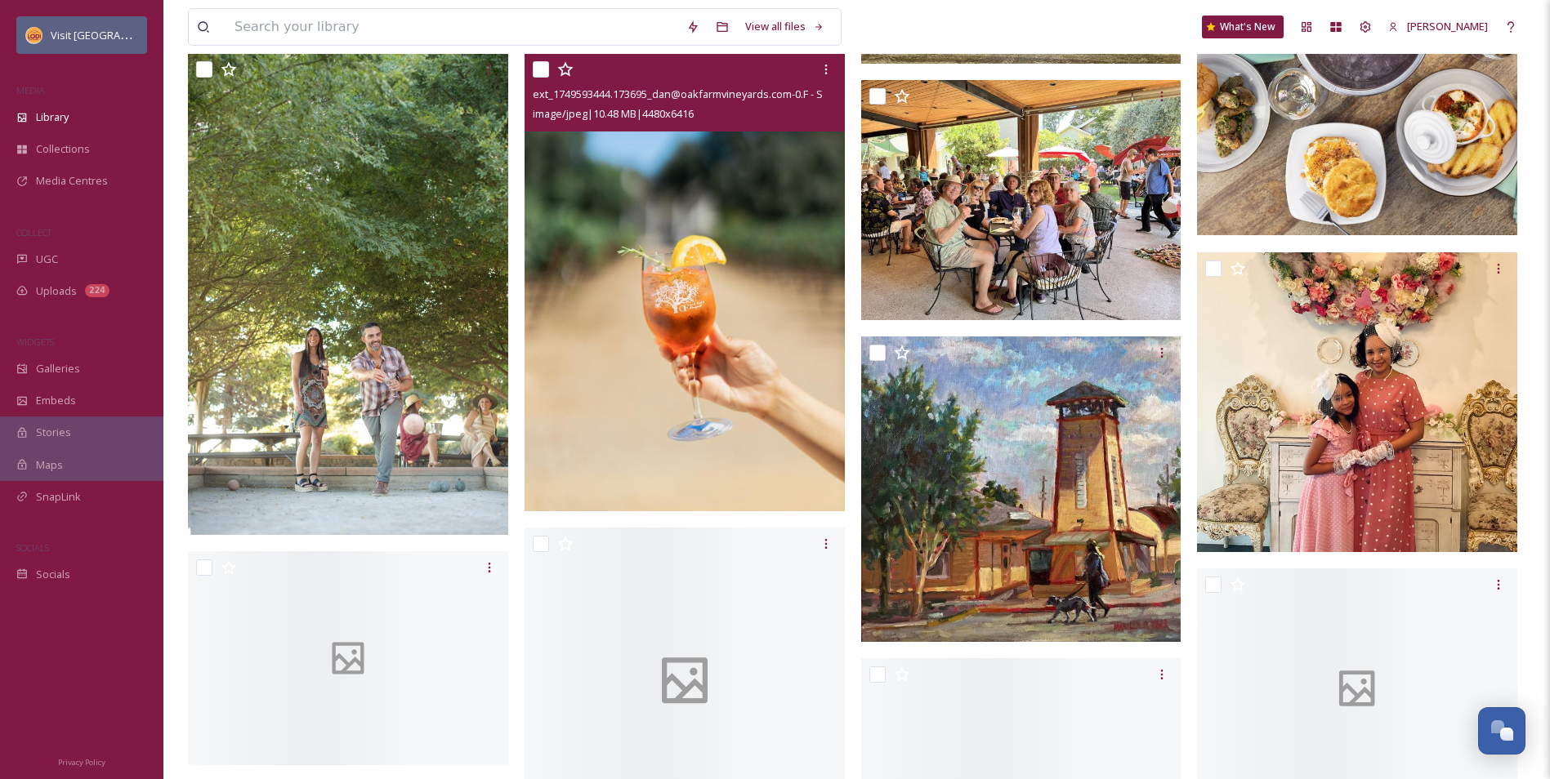
scroll to position [572, 0]
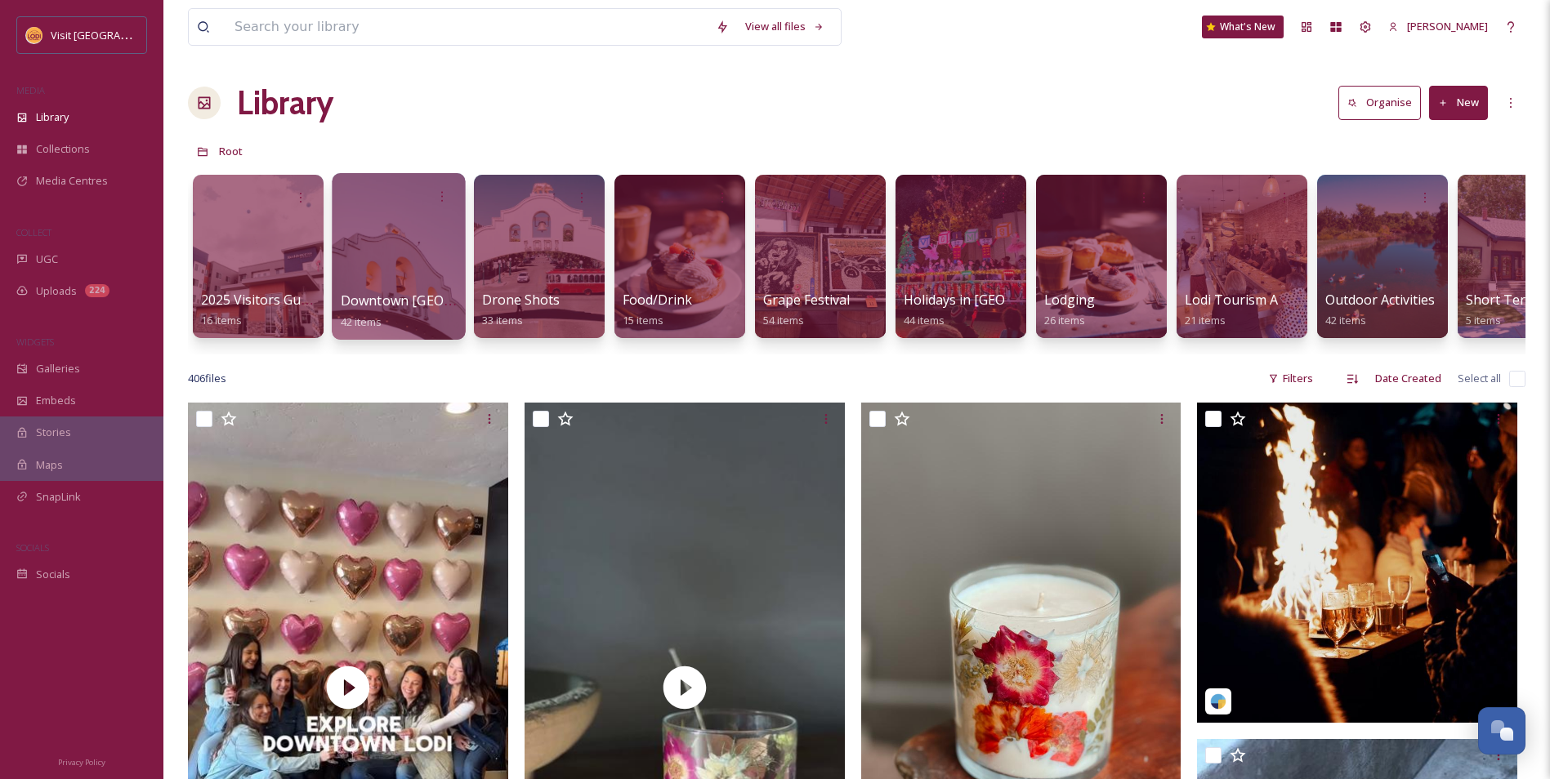
click at [404, 246] on div at bounding box center [398, 256] width 133 height 167
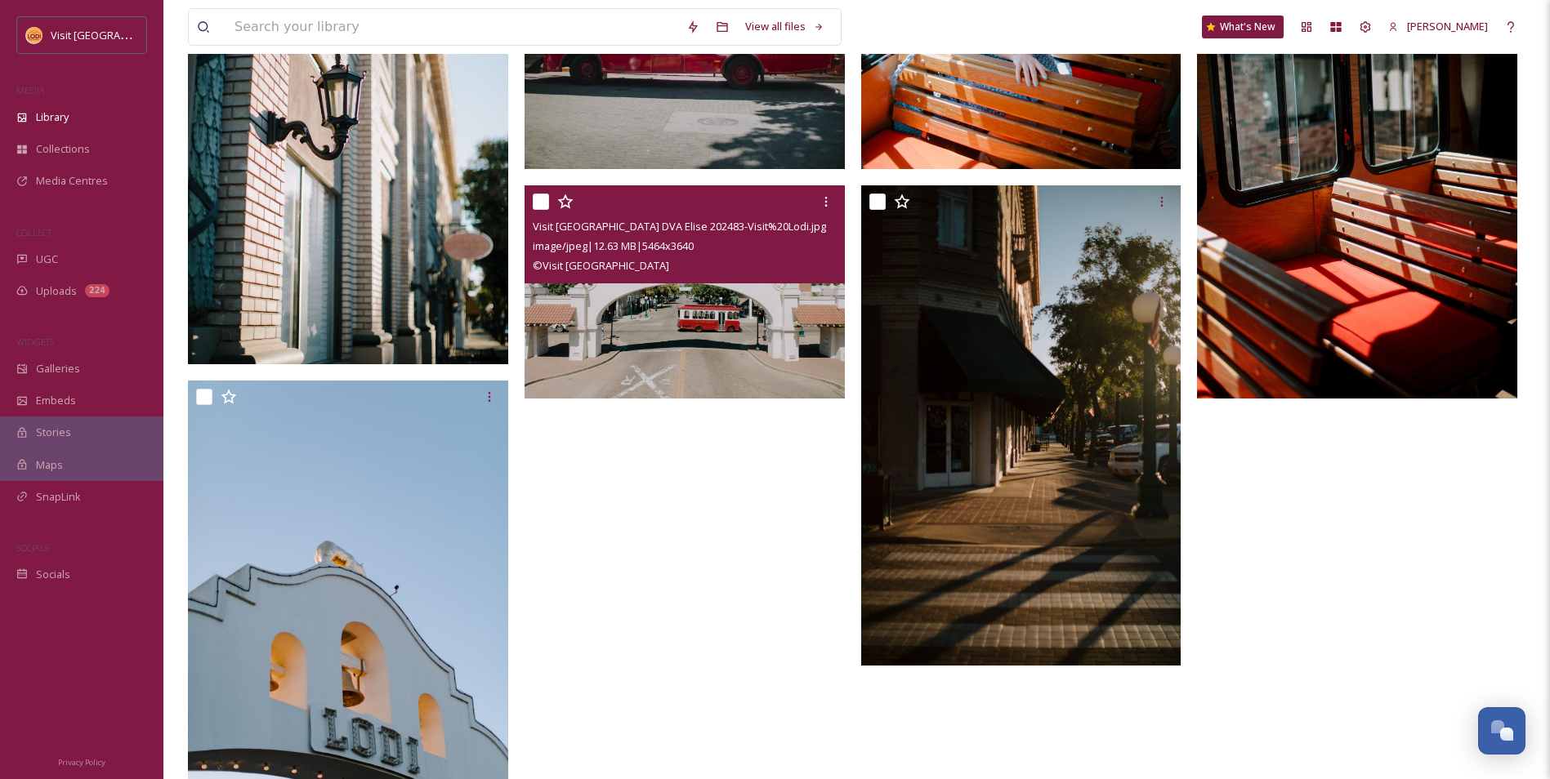
scroll to position [1312, 0]
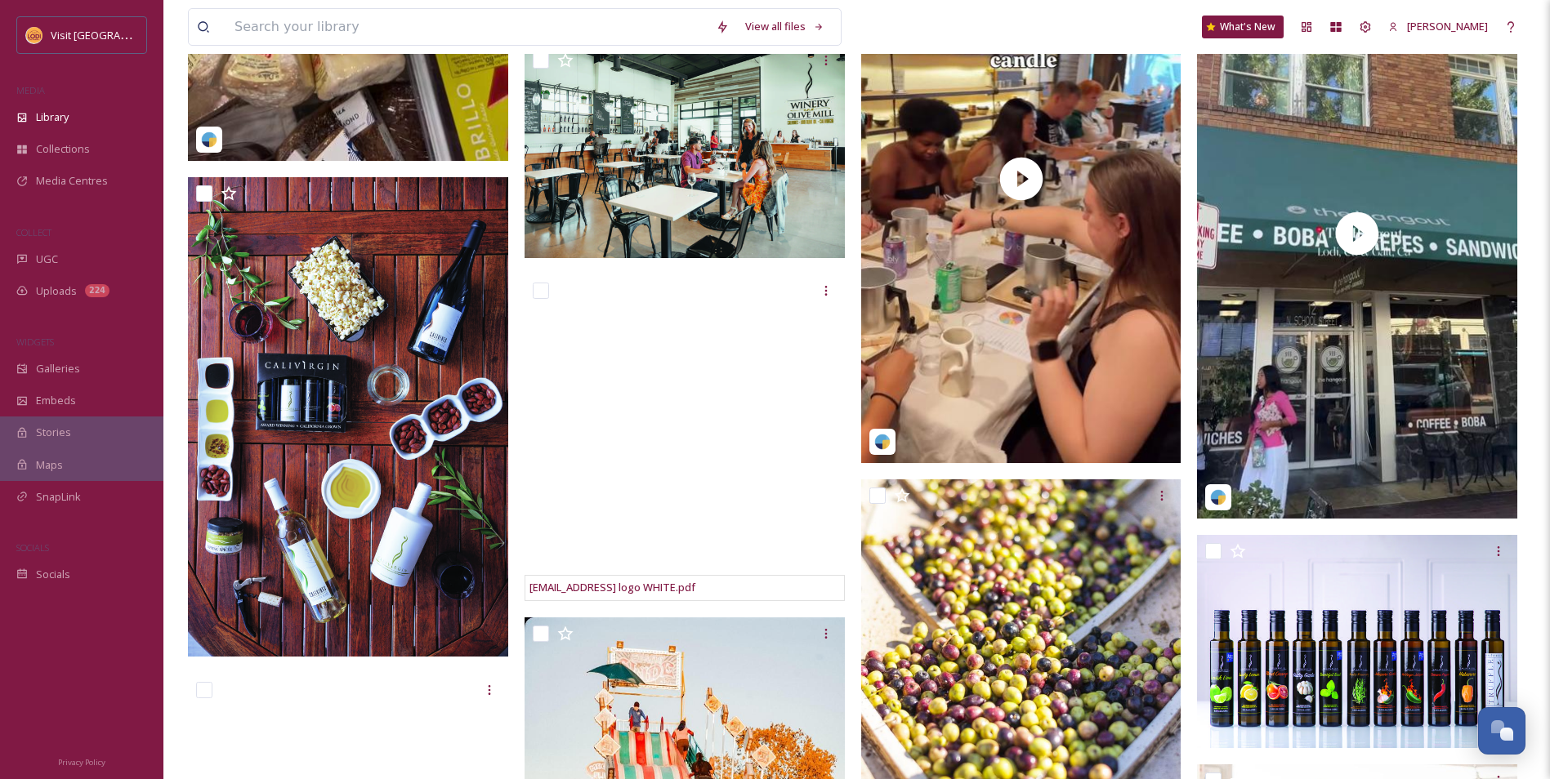
scroll to position [9210, 0]
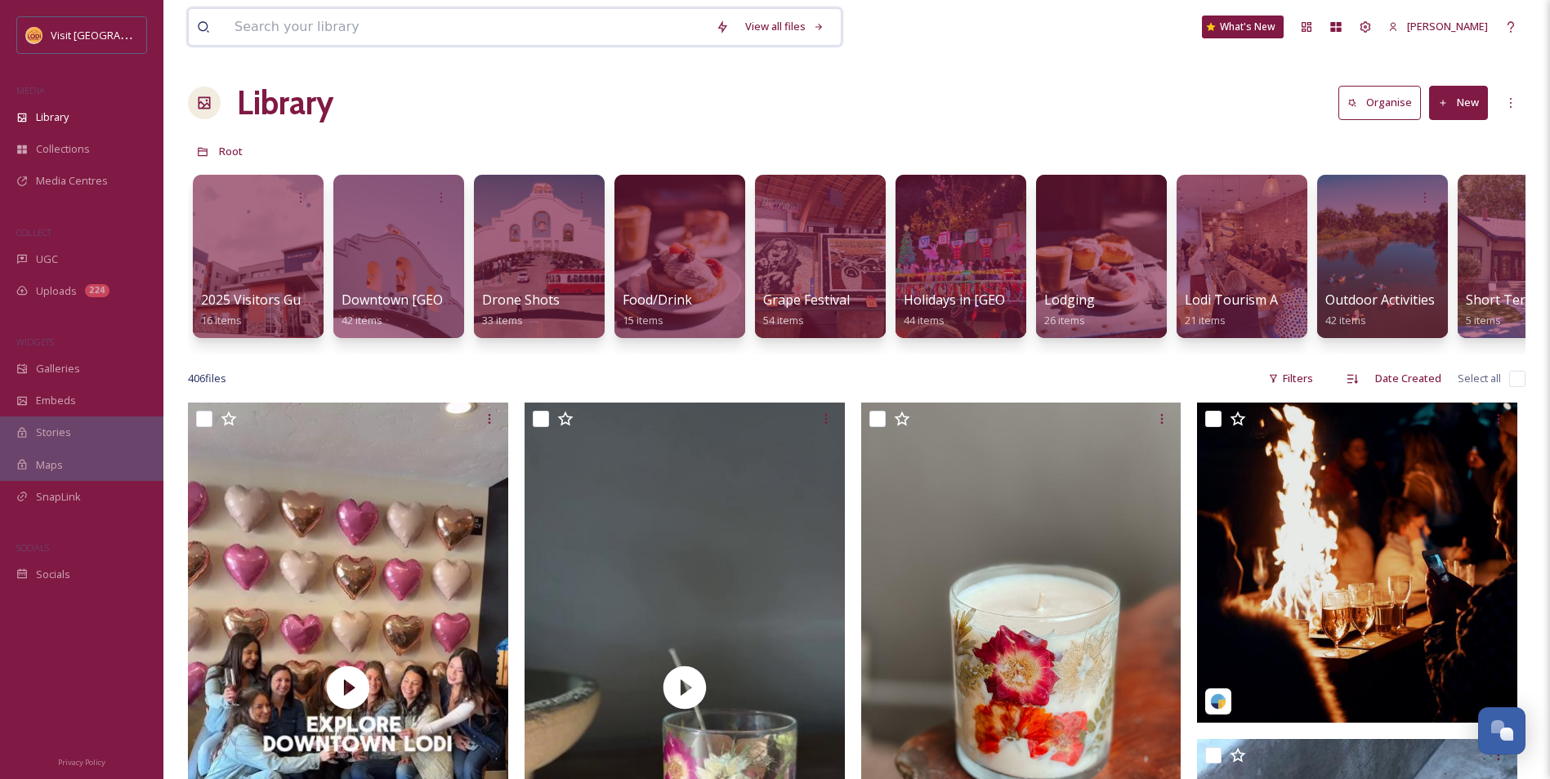
click at [308, 25] on input at bounding box center [466, 27] width 481 height 36
type input "street faire"
click at [102, 378] on div "Galleries" at bounding box center [81, 369] width 163 height 32
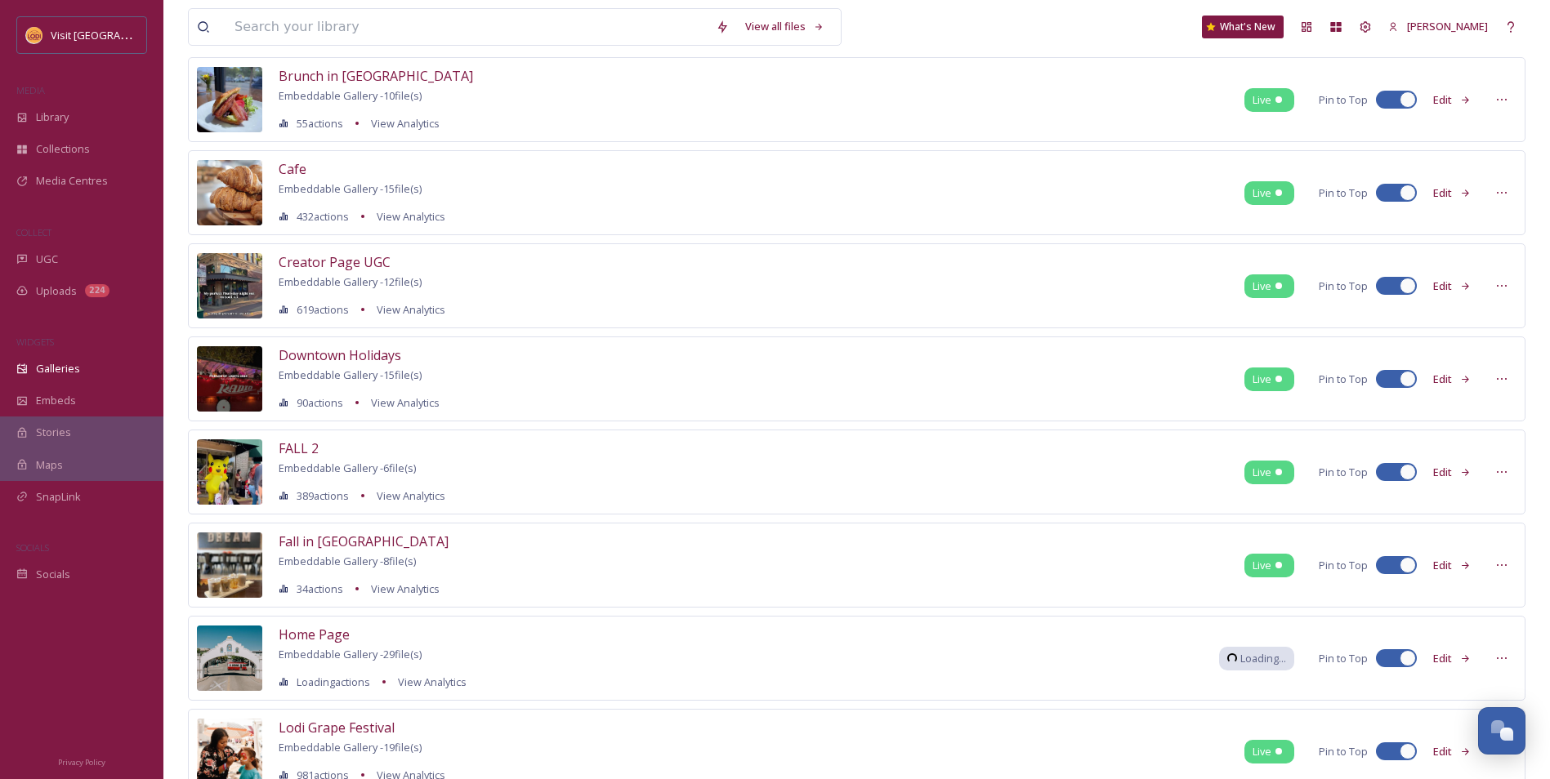
scroll to position [163, 0]
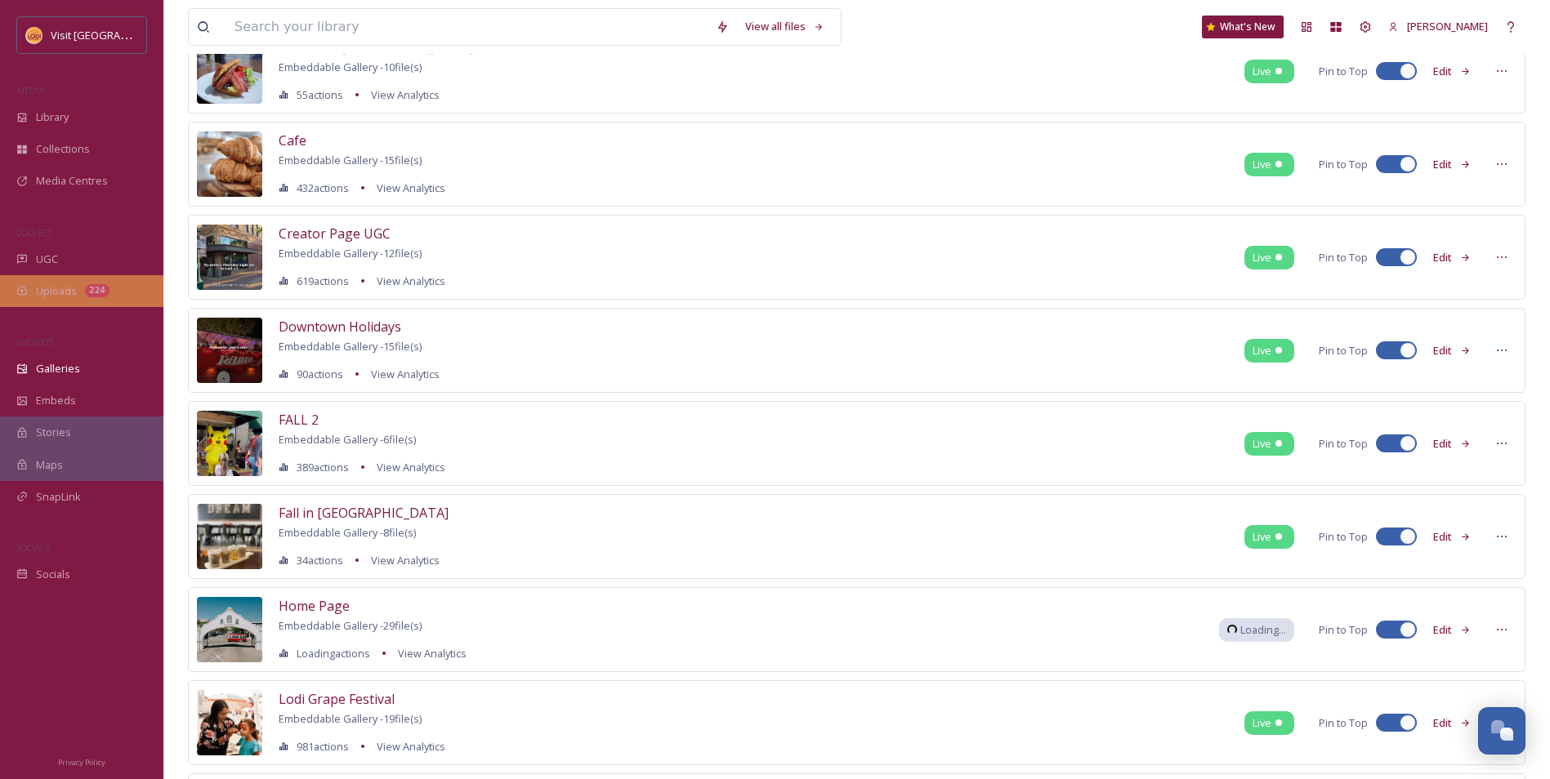
click at [83, 291] on div "Uploads 224" at bounding box center [81, 291] width 163 height 32
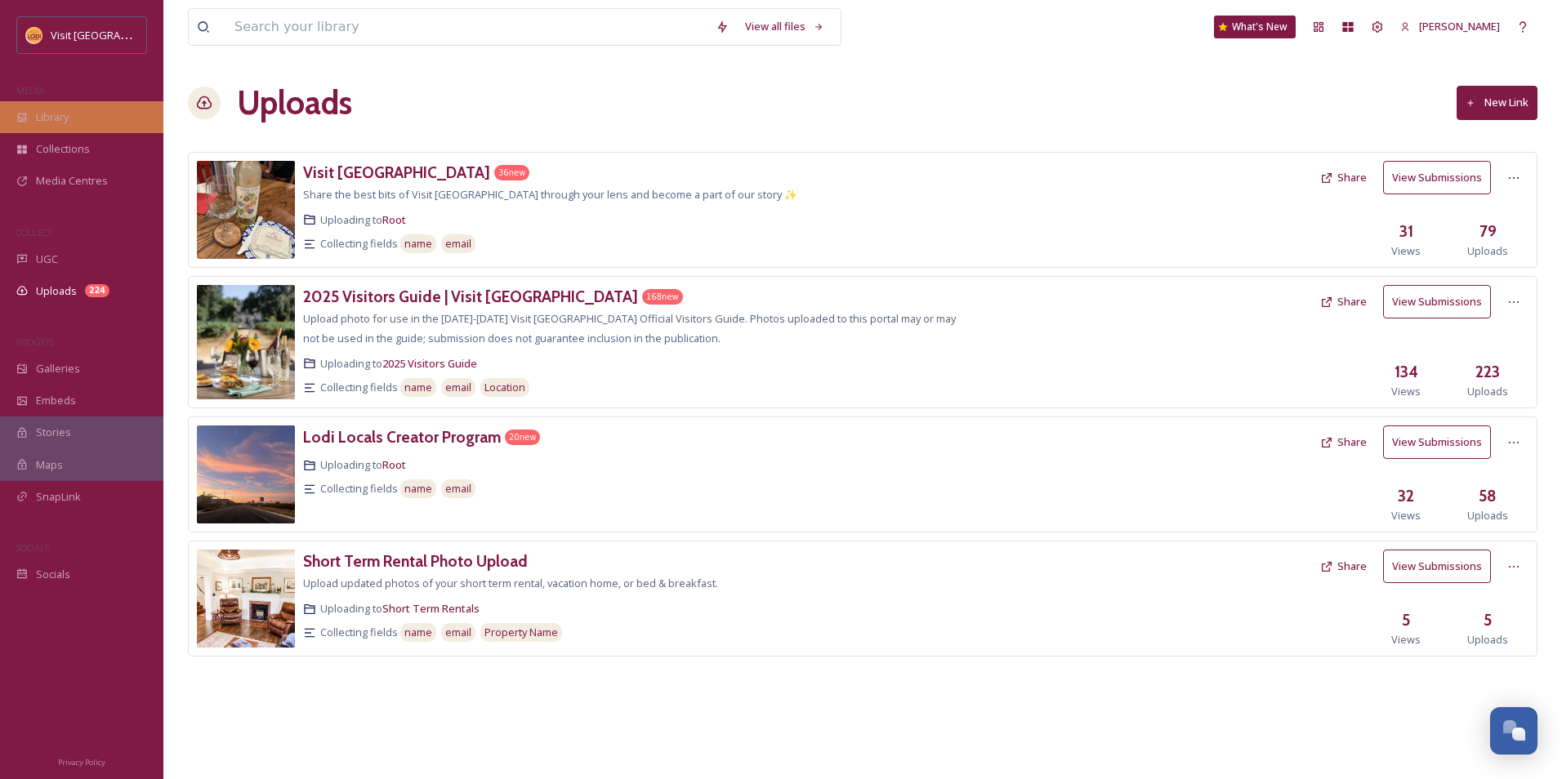
click at [58, 105] on div "Library" at bounding box center [81, 117] width 163 height 32
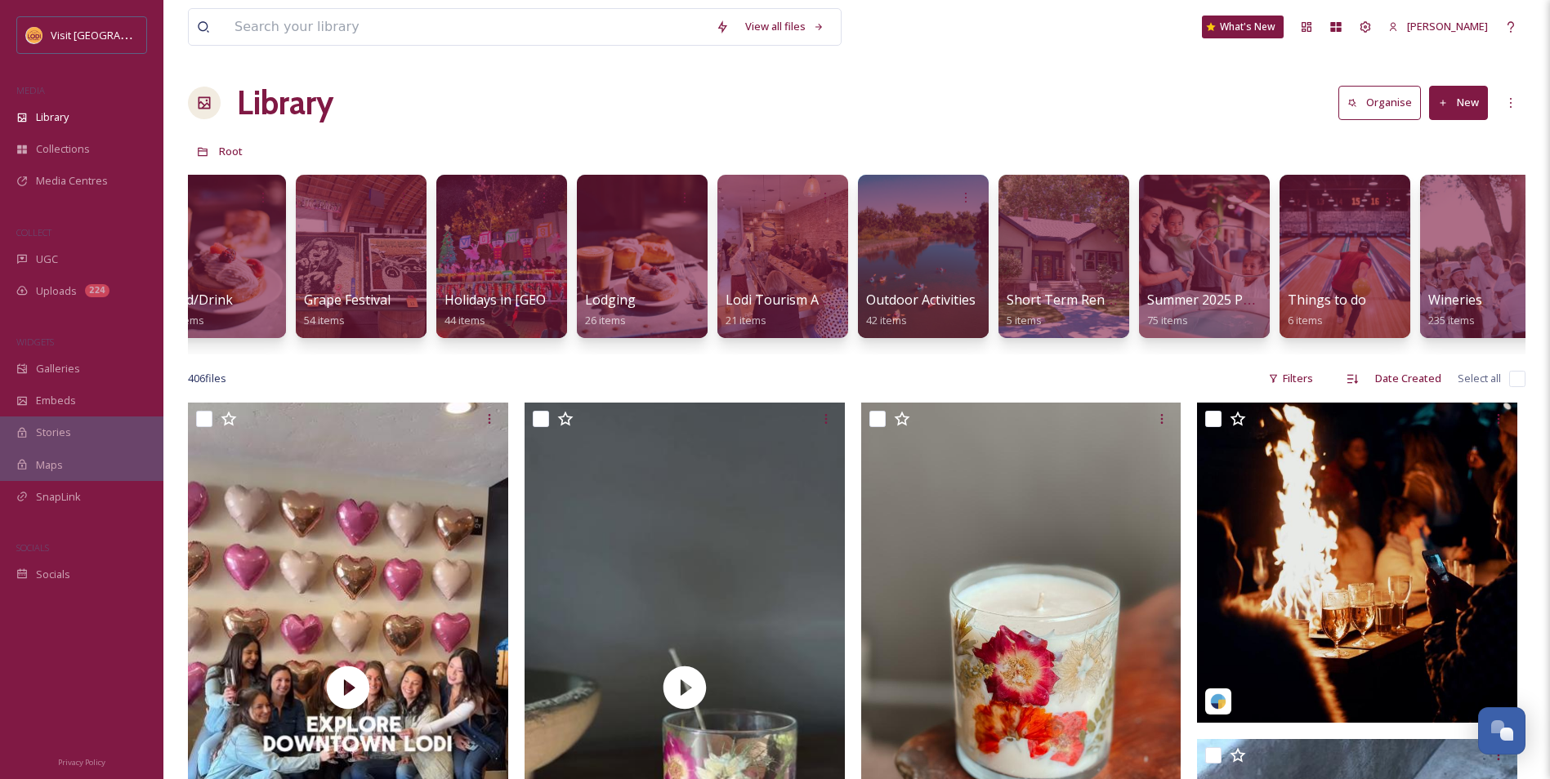
scroll to position [0, 489]
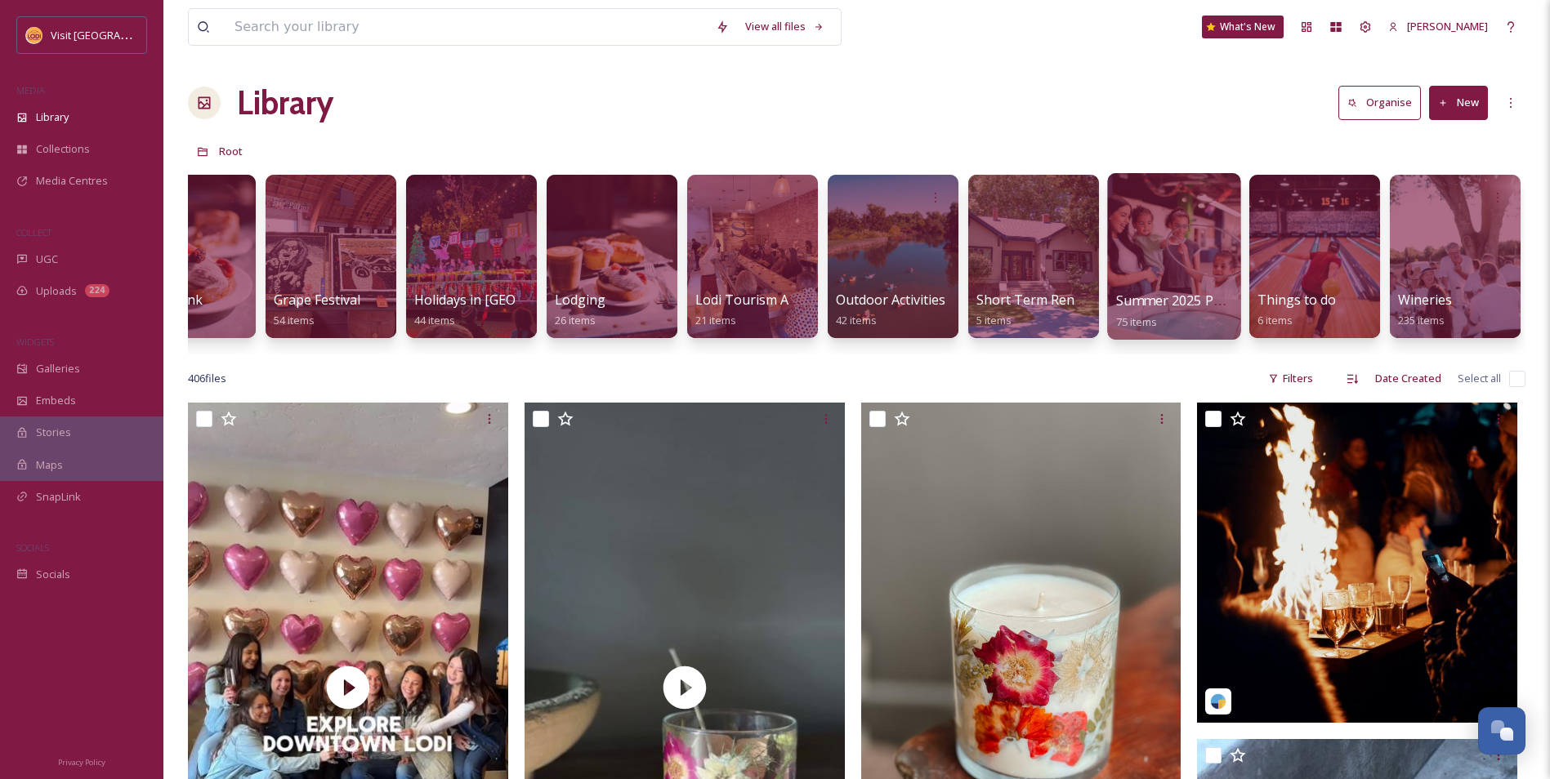
click at [1215, 270] on div at bounding box center [1173, 256] width 133 height 167
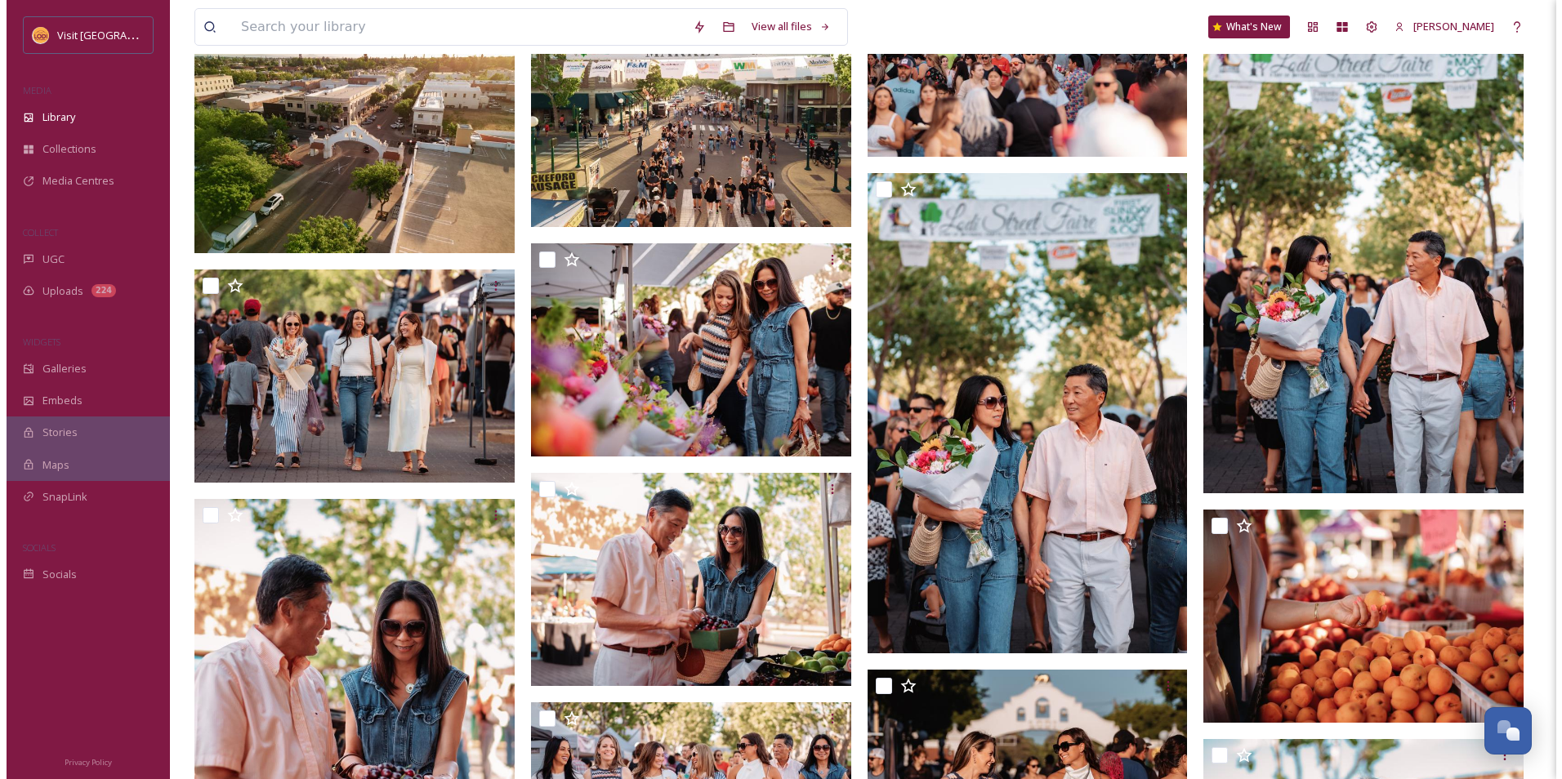
scroll to position [490, 0]
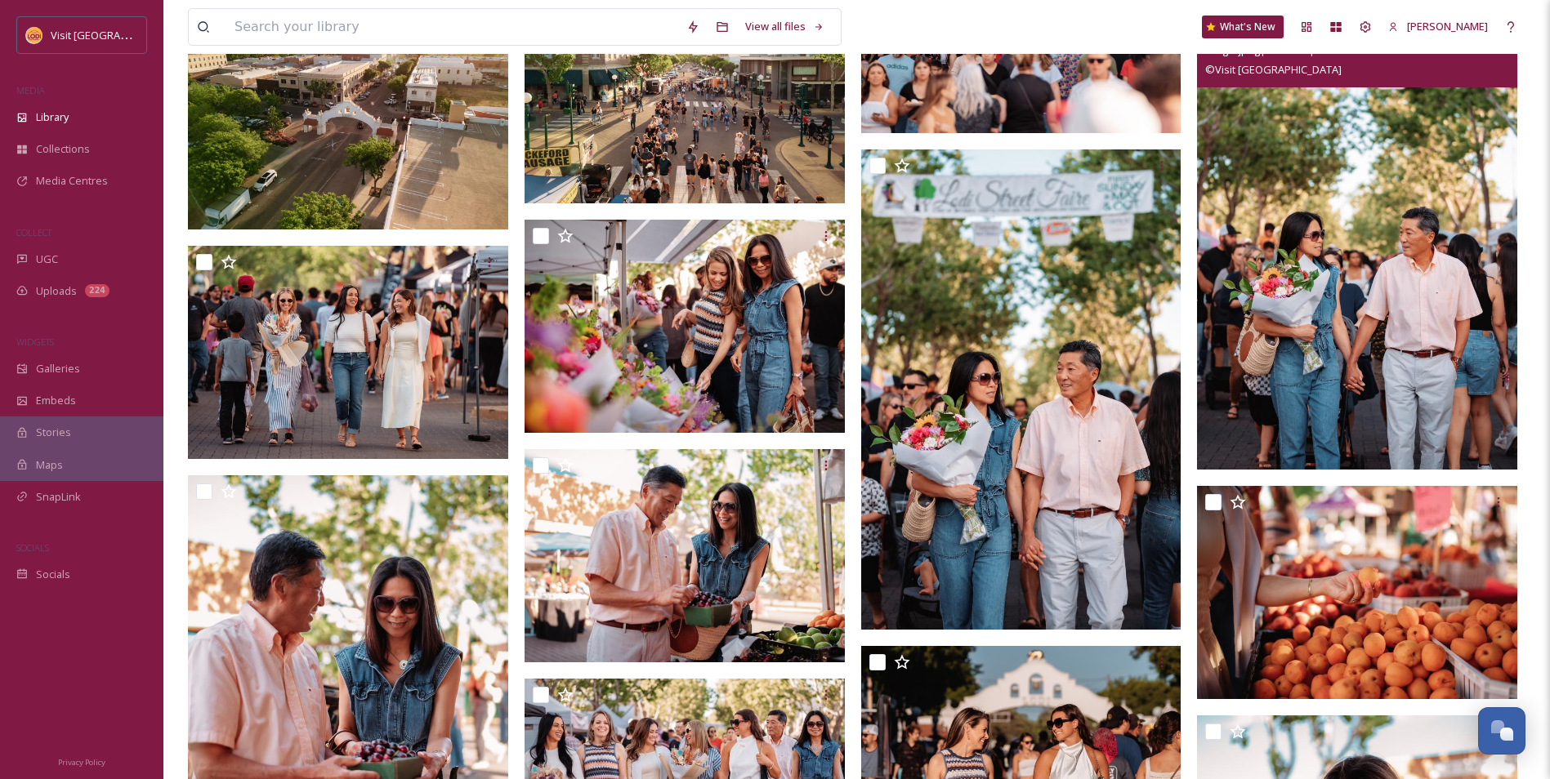
click at [1298, 359] on img at bounding box center [1357, 229] width 320 height 480
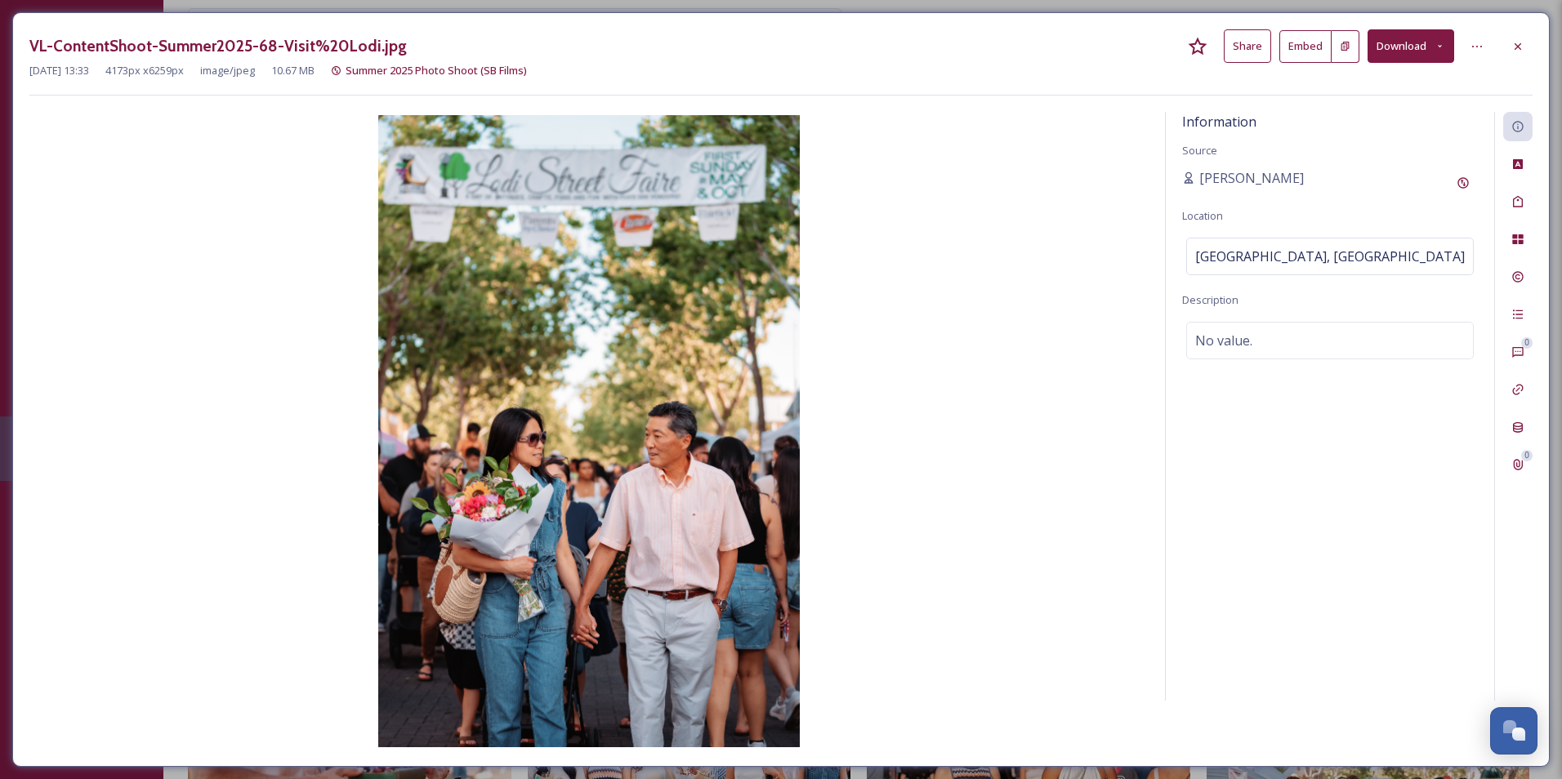
click at [1449, 45] on button "Download" at bounding box center [1411, 45] width 87 height 33
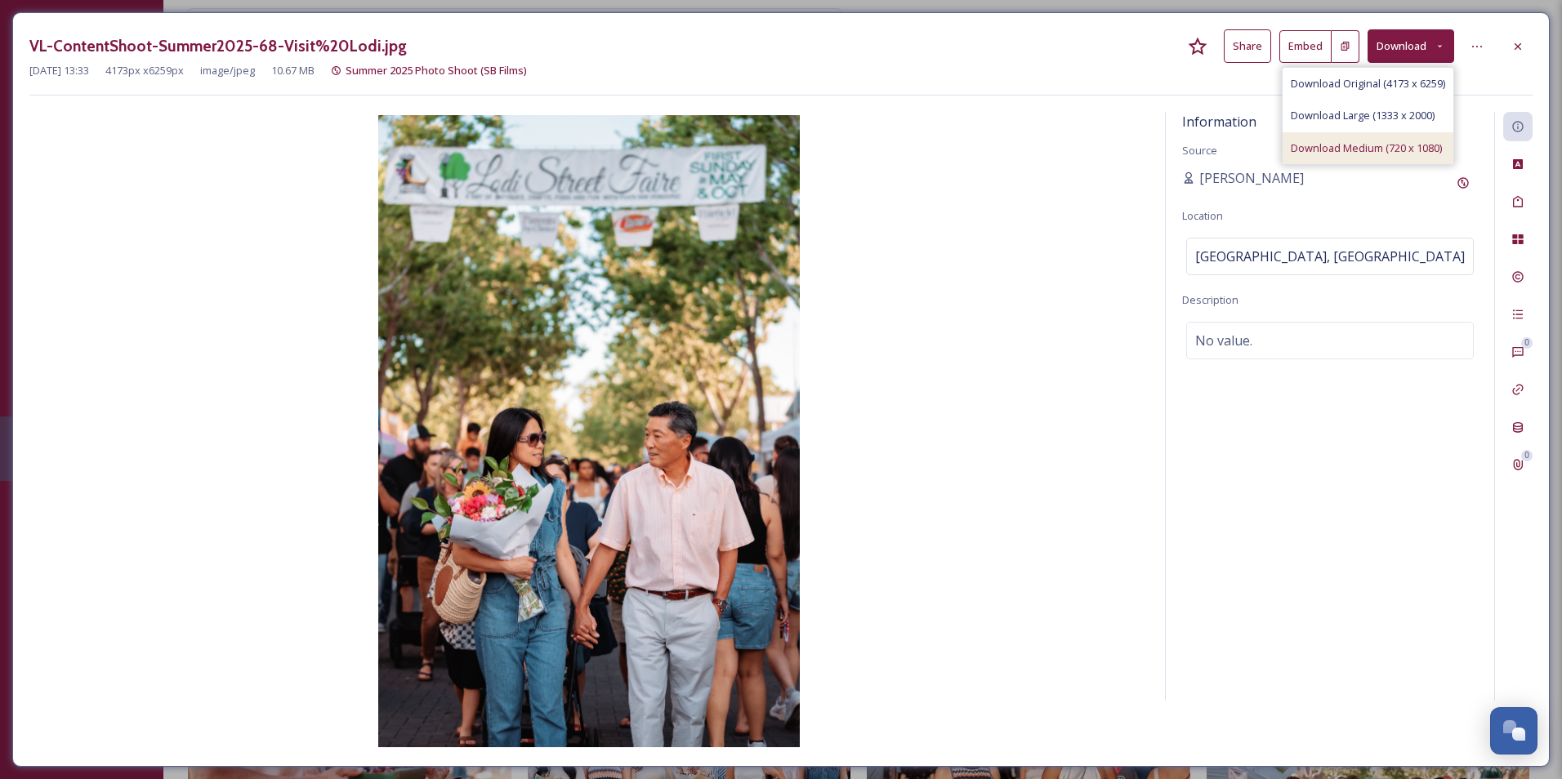
click at [1391, 148] on span "Download Medium (720 x 1080)" at bounding box center [1366, 149] width 151 height 16
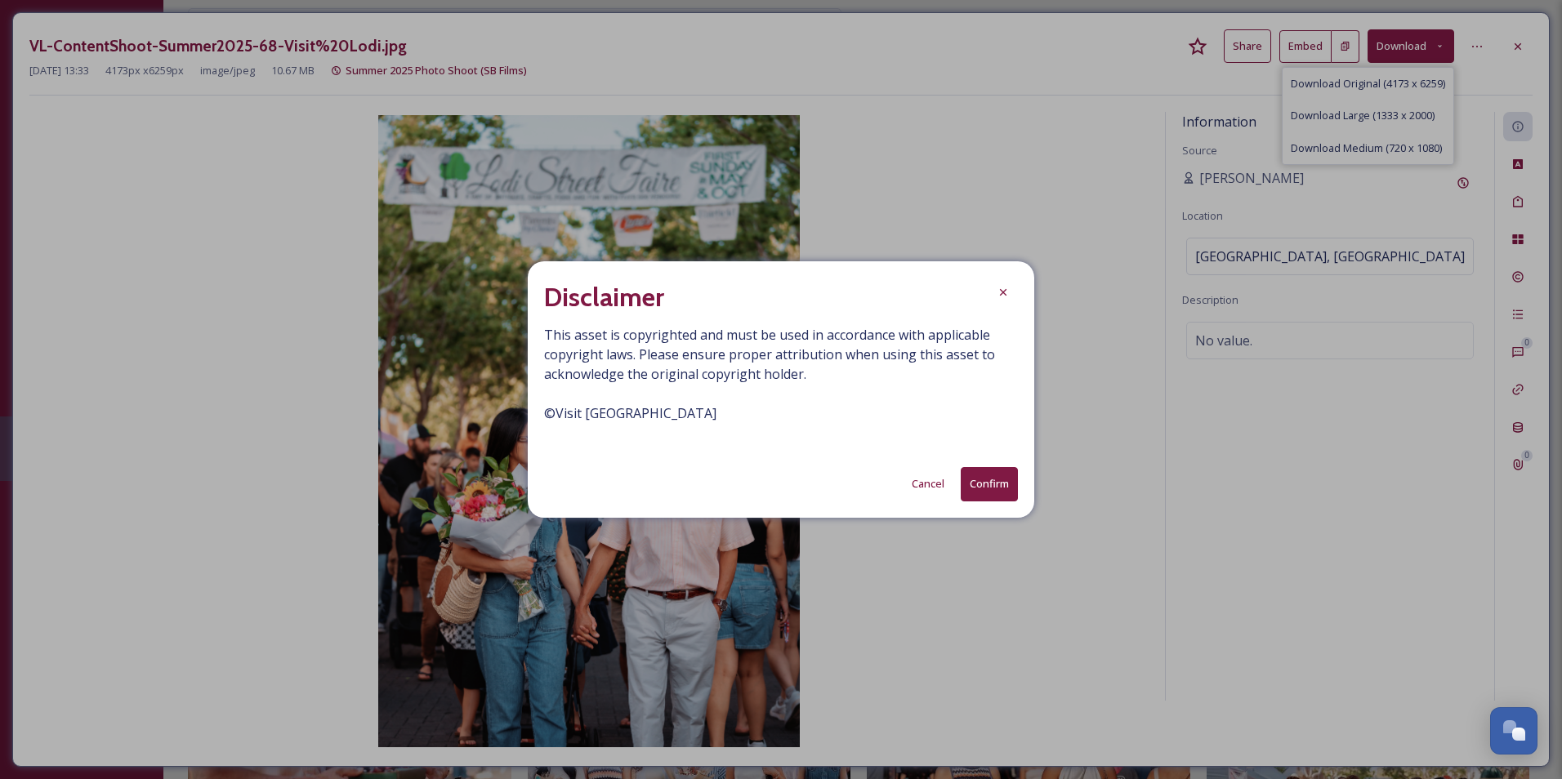
click at [984, 493] on button "Confirm" at bounding box center [989, 483] width 57 height 33
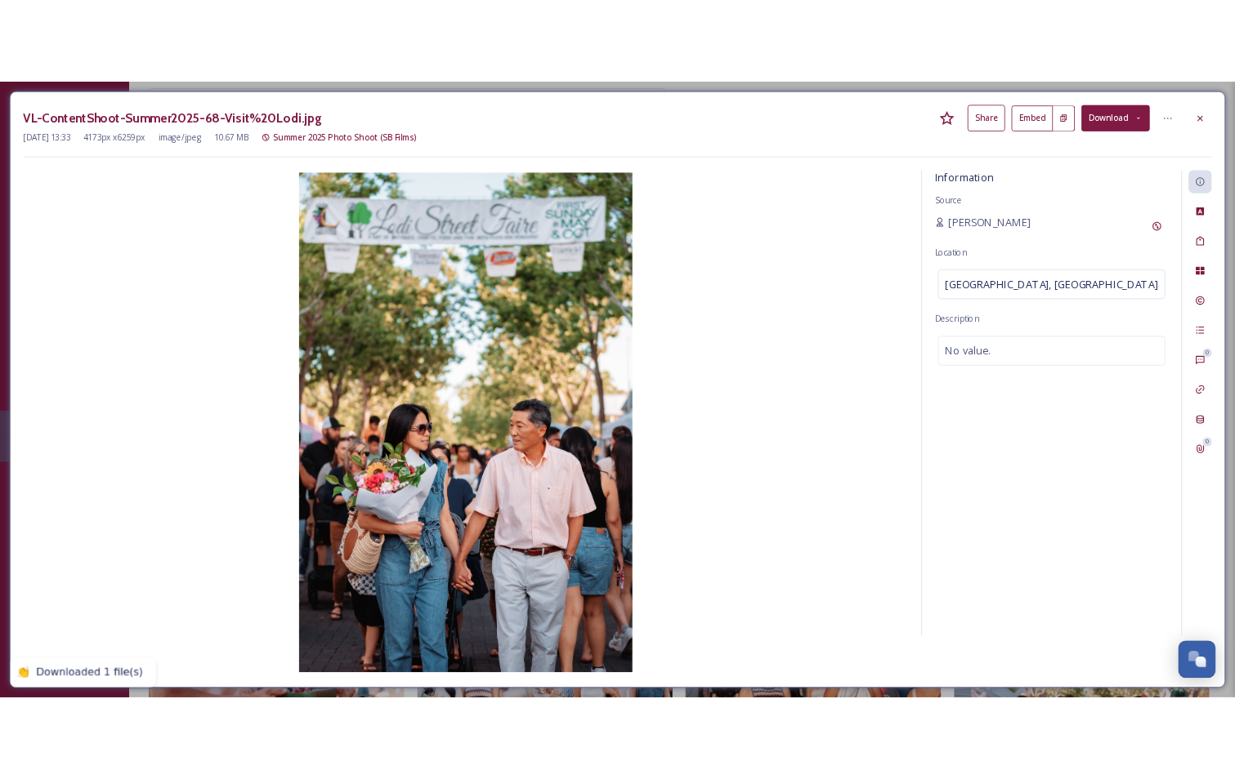
scroll to position [1004, 0]
